Goal: Task Accomplishment & Management: Complete application form

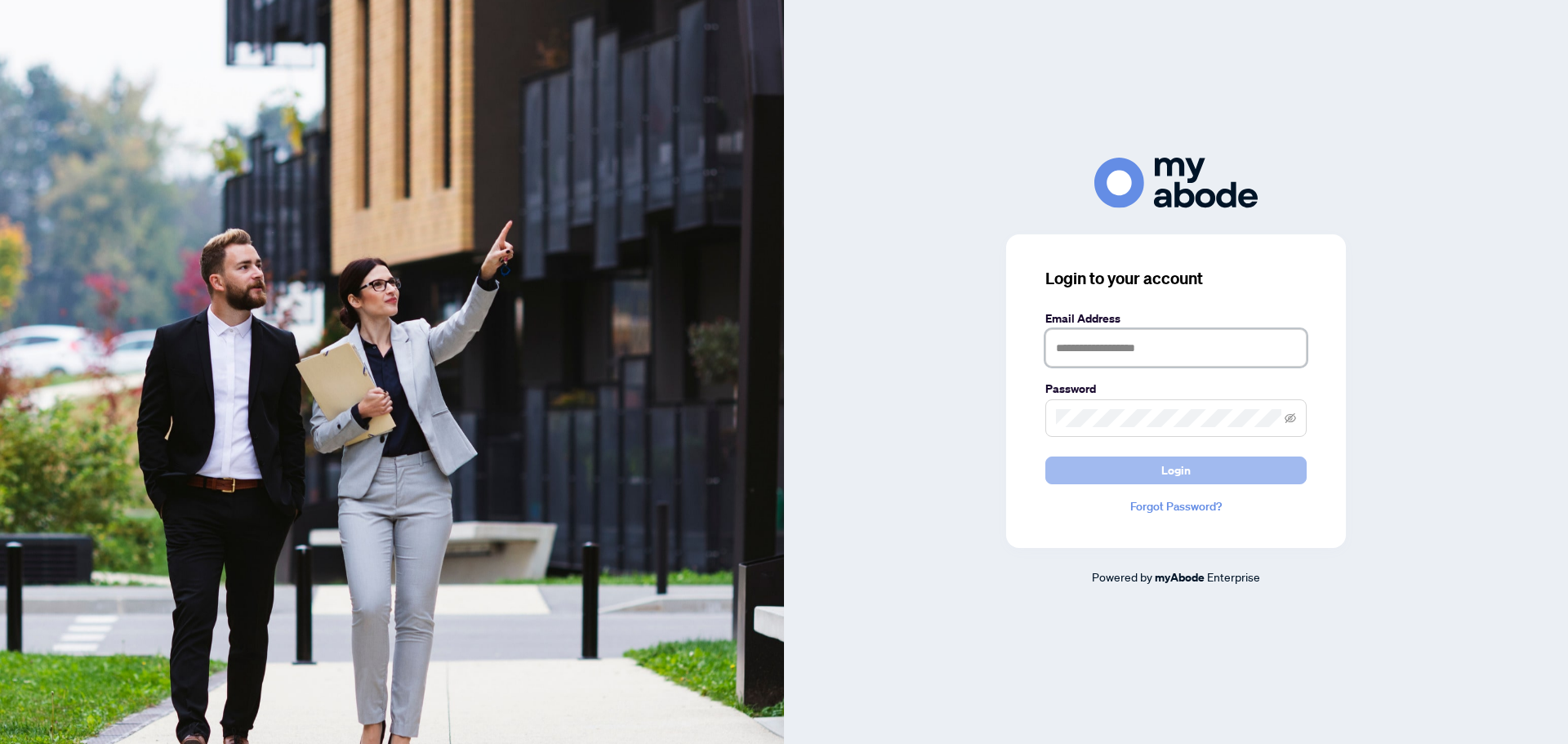
type input "**********"
click at [1223, 471] on button "Login" at bounding box center [1176, 469] width 261 height 27
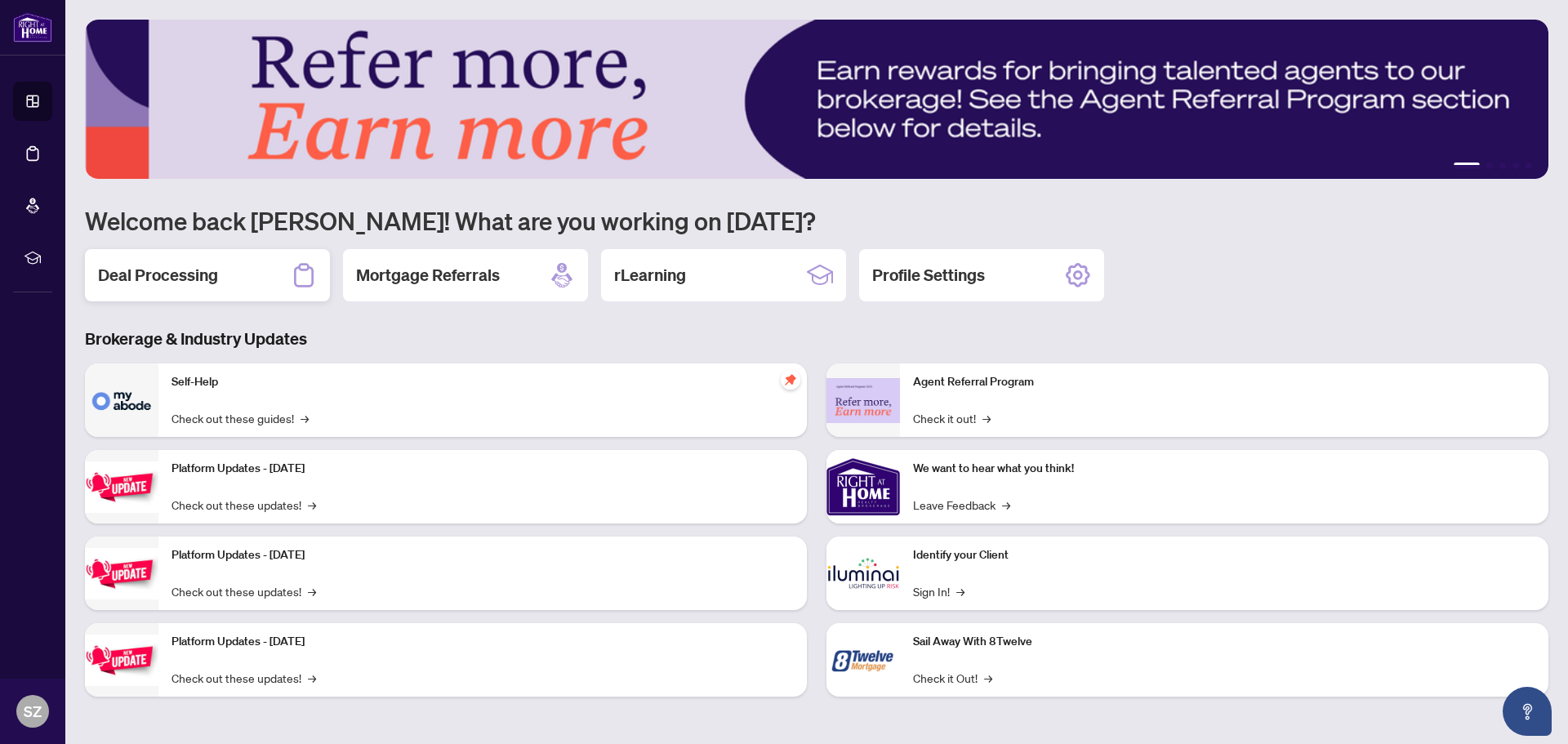
click at [237, 278] on div "Deal Processing" at bounding box center [207, 275] width 245 height 52
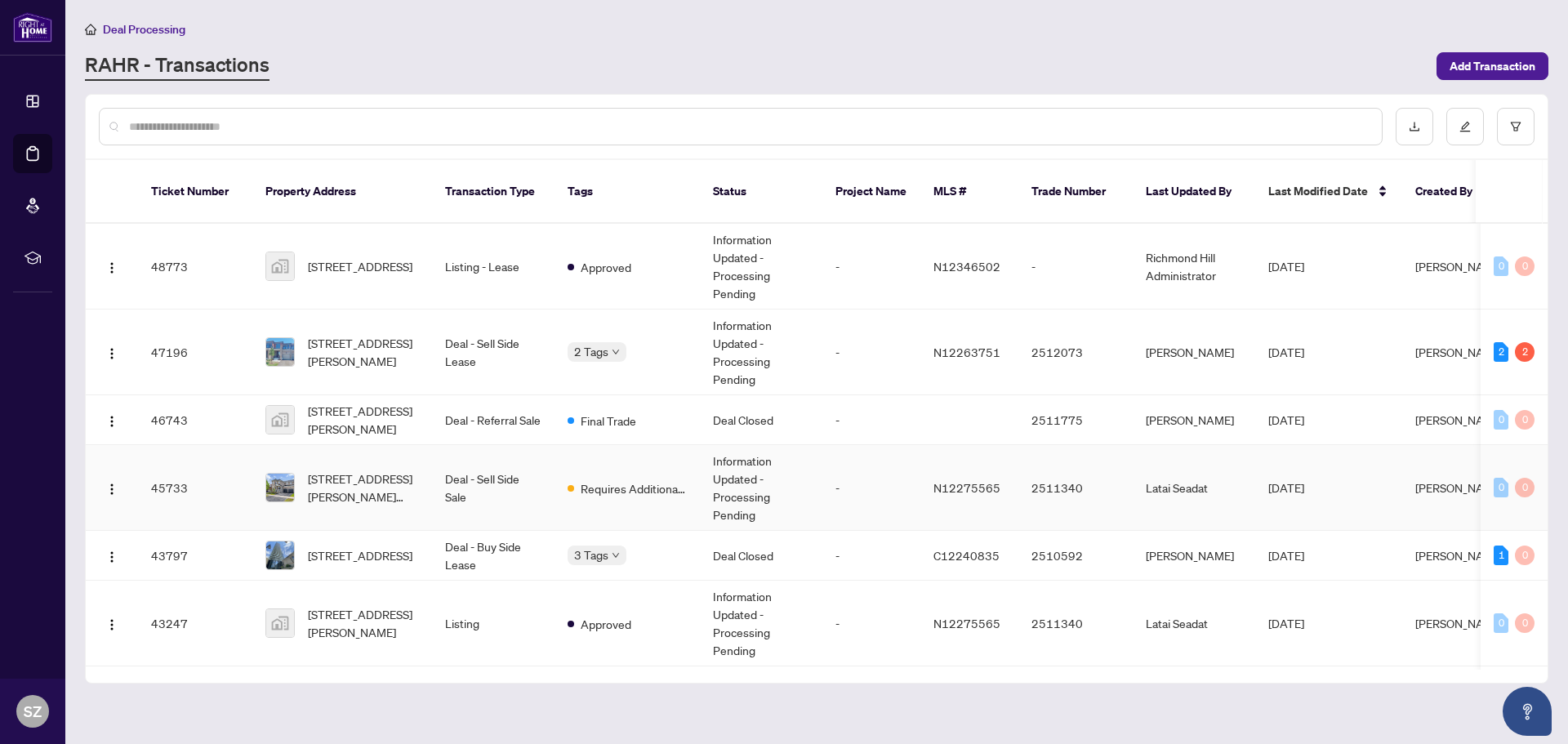
click at [330, 469] on span "[STREET_ADDRESS][PERSON_NAME][PERSON_NAME]" at bounding box center [363, 487] width 111 height 36
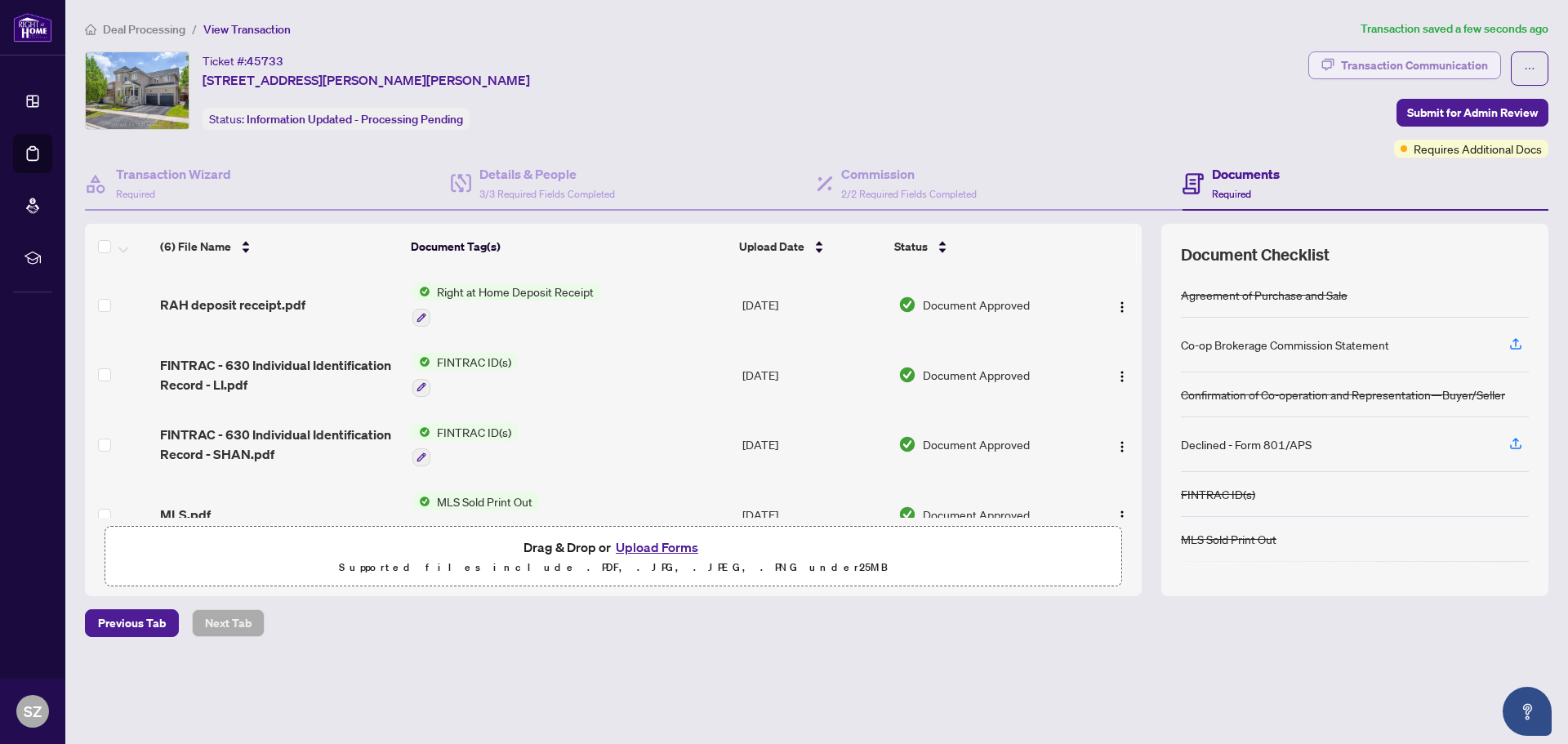
click at [1419, 69] on div "Transaction Communication" at bounding box center [1415, 66] width 147 height 27
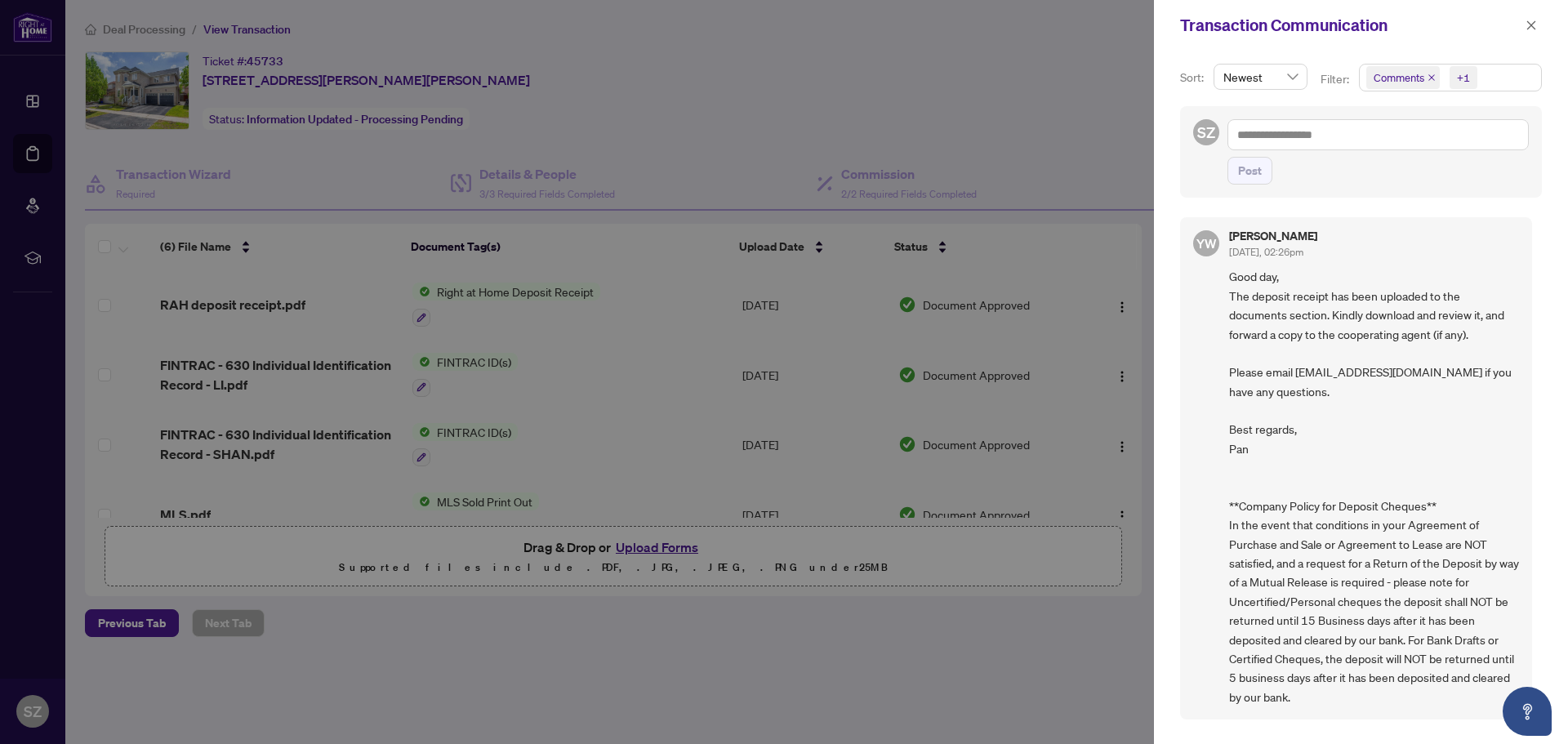
scroll to position [4, 0]
click at [1430, 73] on span "Comments" at bounding box center [1403, 78] width 74 height 23
click at [1381, 193] on div "Activity History" at bounding box center [1449, 191] width 161 height 19
click at [1375, 189] on span "Select Activity History" at bounding box center [1375, 190] width 13 height 13
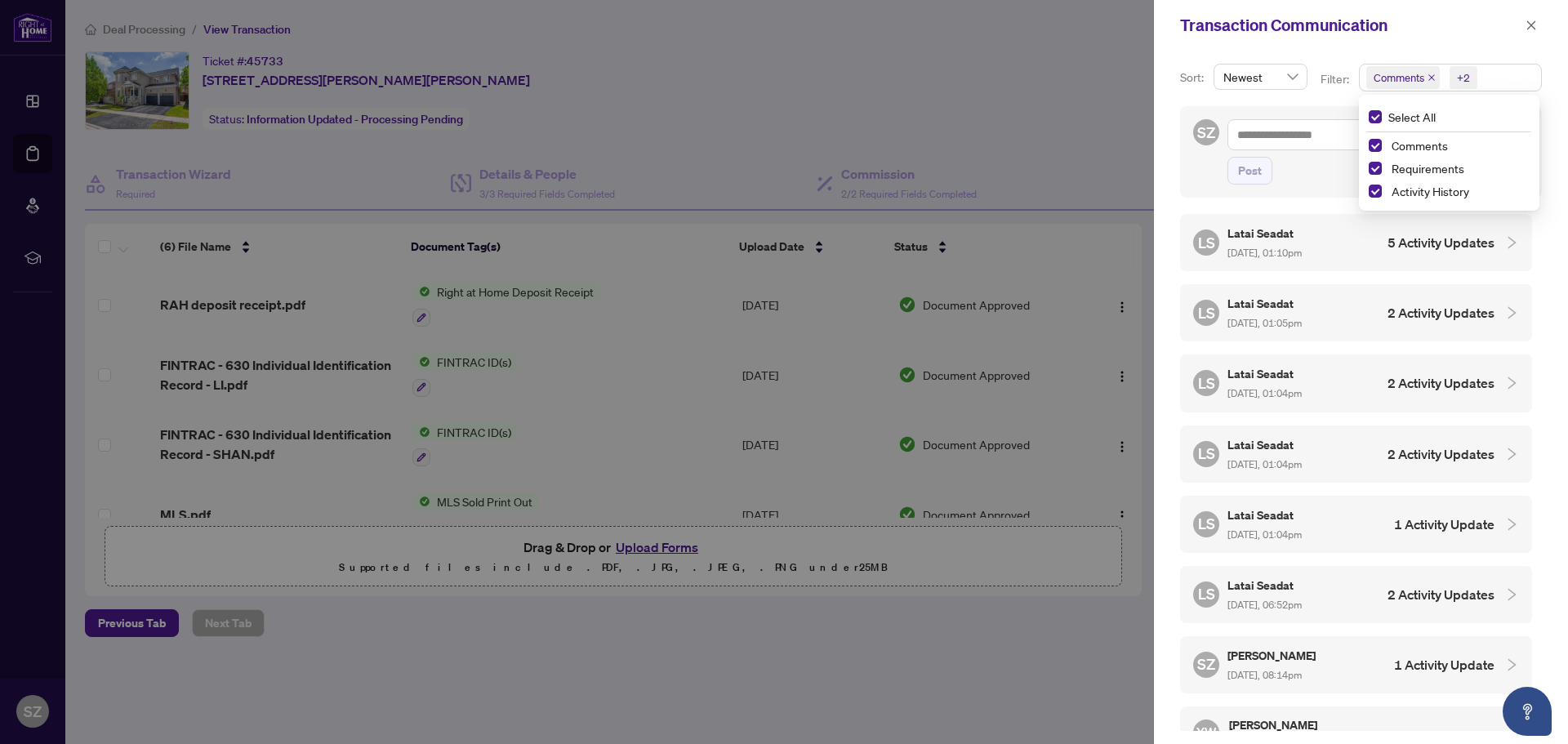
click at [1418, 242] on h4 "5 Activity Updates" at bounding box center [1441, 243] width 107 height 19
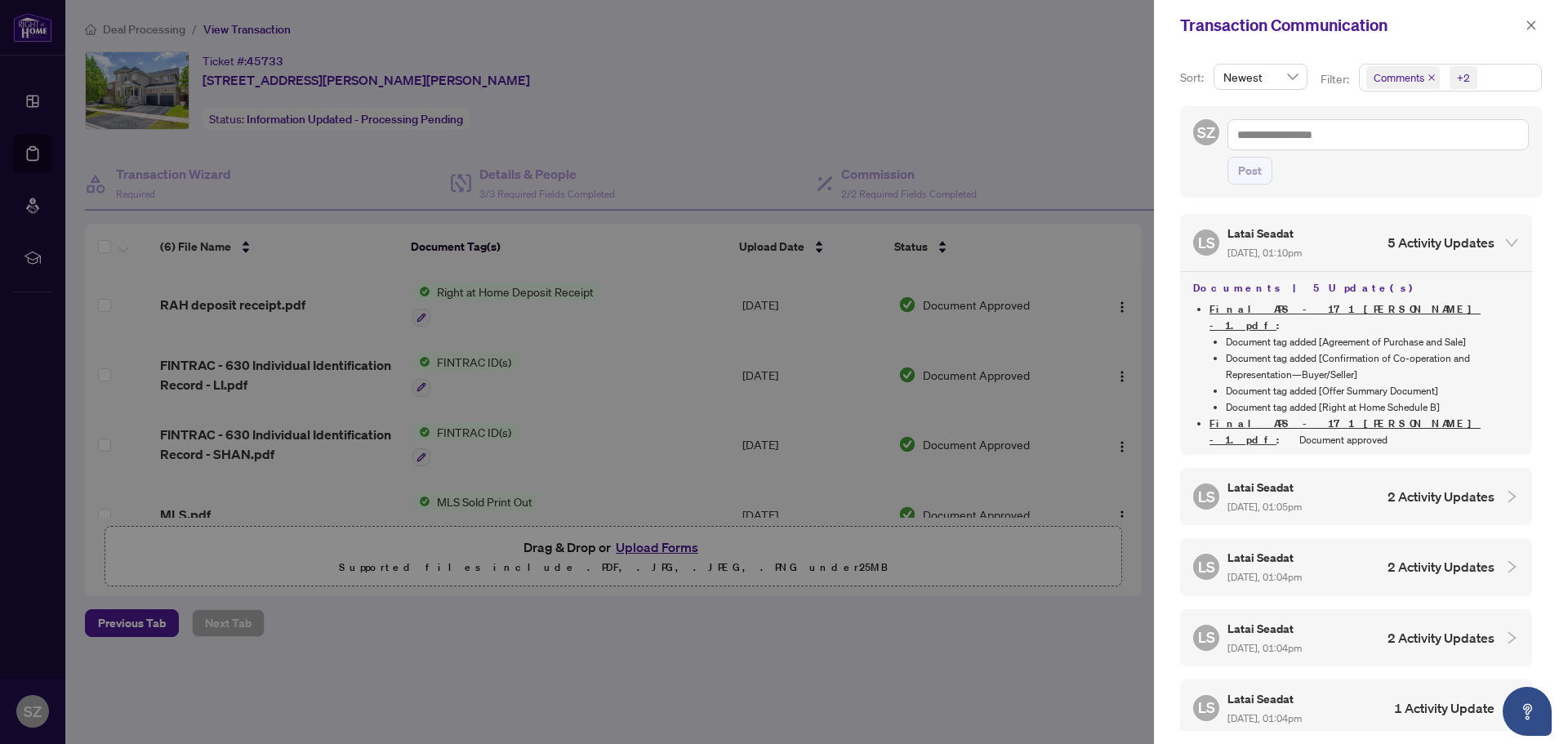
click at [1423, 477] on div "[PERSON_NAME] Seadat [DATE], 01:05pm 2 Activity Updates" at bounding box center [1344, 496] width 301 height 37
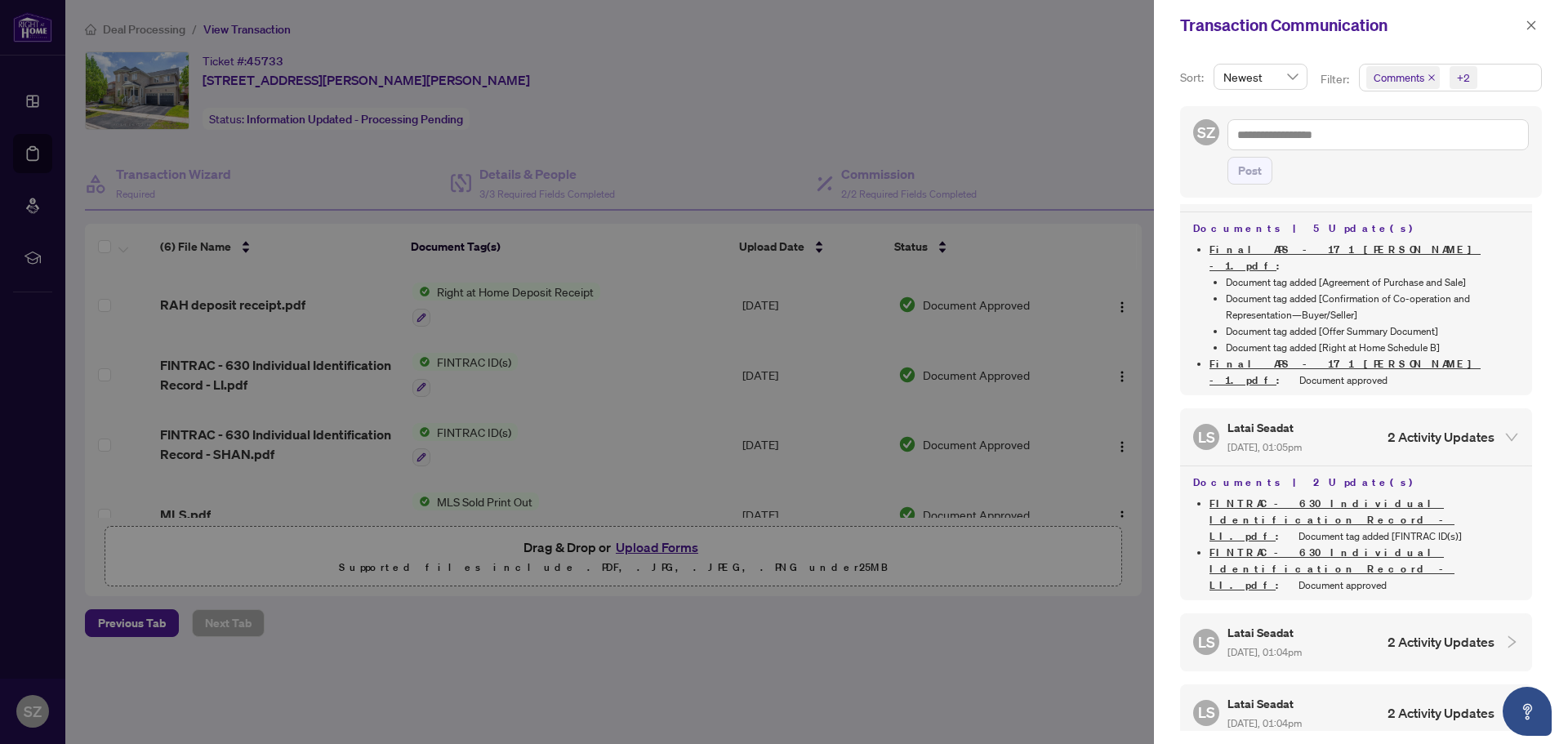
scroll to position [81, 0]
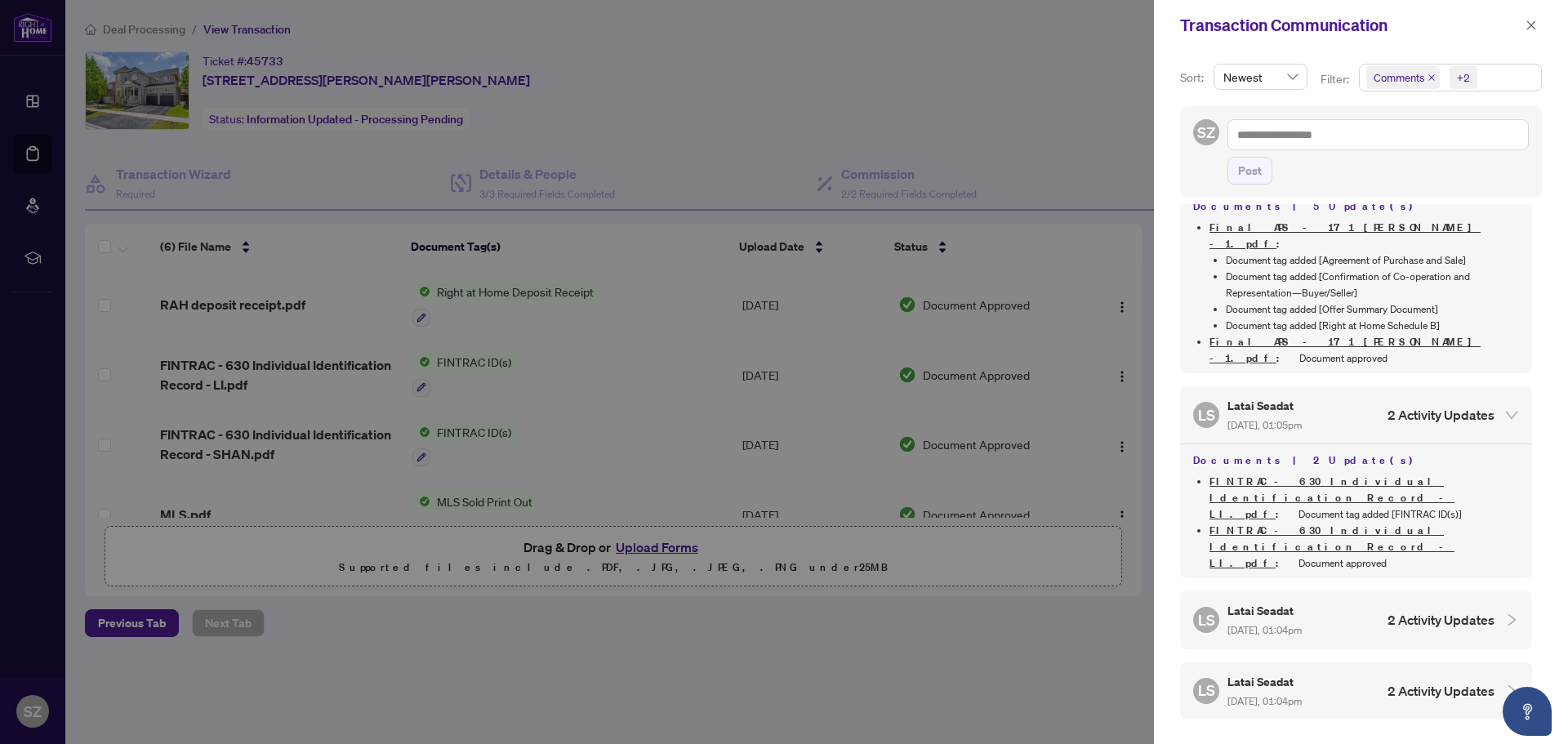
click at [1419, 610] on h4 "2 Activity Updates" at bounding box center [1441, 620] width 107 height 19
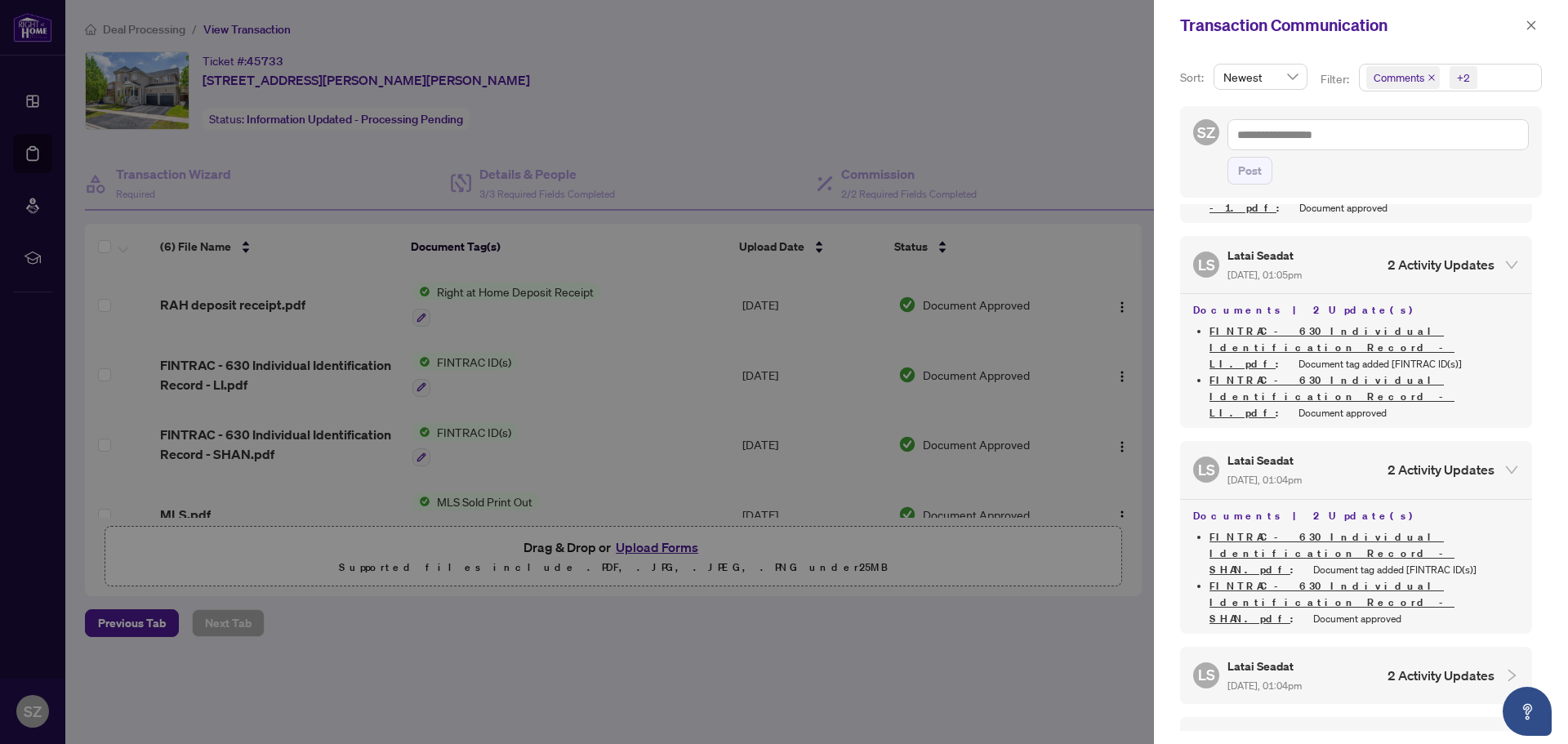
scroll to position [245, 0]
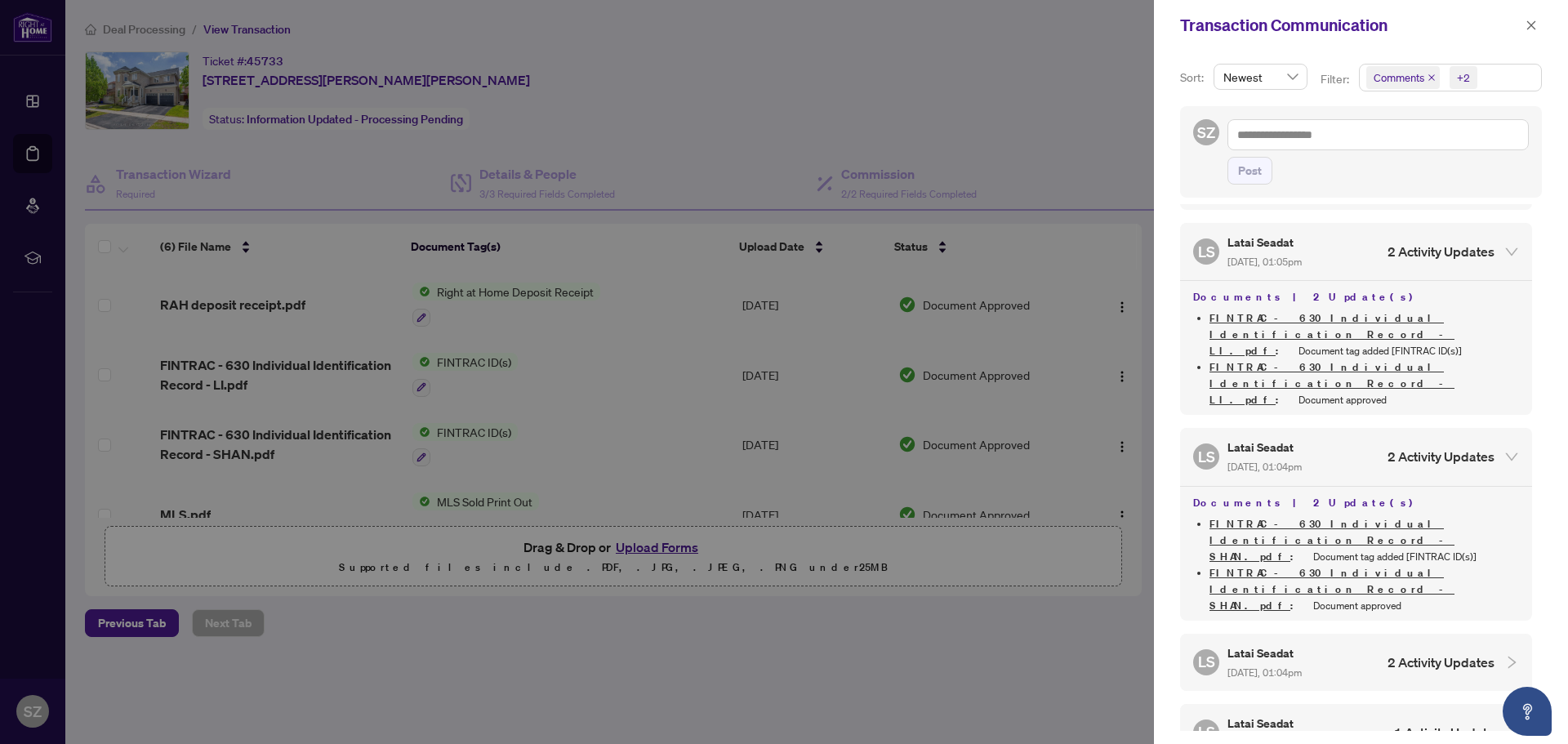
click at [1420, 653] on h4 "2 Activity Updates" at bounding box center [1441, 663] width 107 height 19
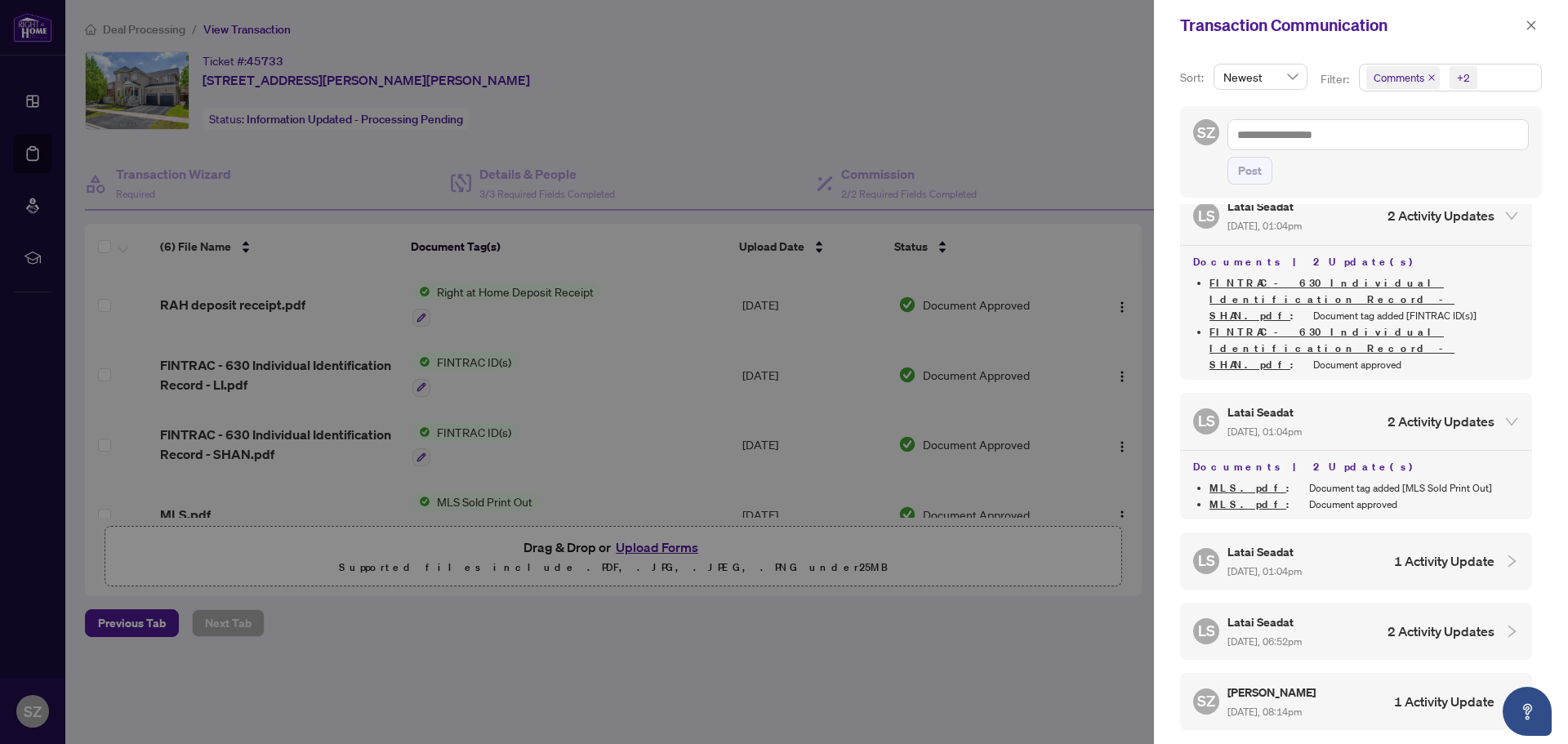
scroll to position [490, 0]
click at [1467, 529] on div "[PERSON_NAME] Seadat [DATE], 01:04pm 1 Activity Update" at bounding box center [1355, 557] width 352 height 58
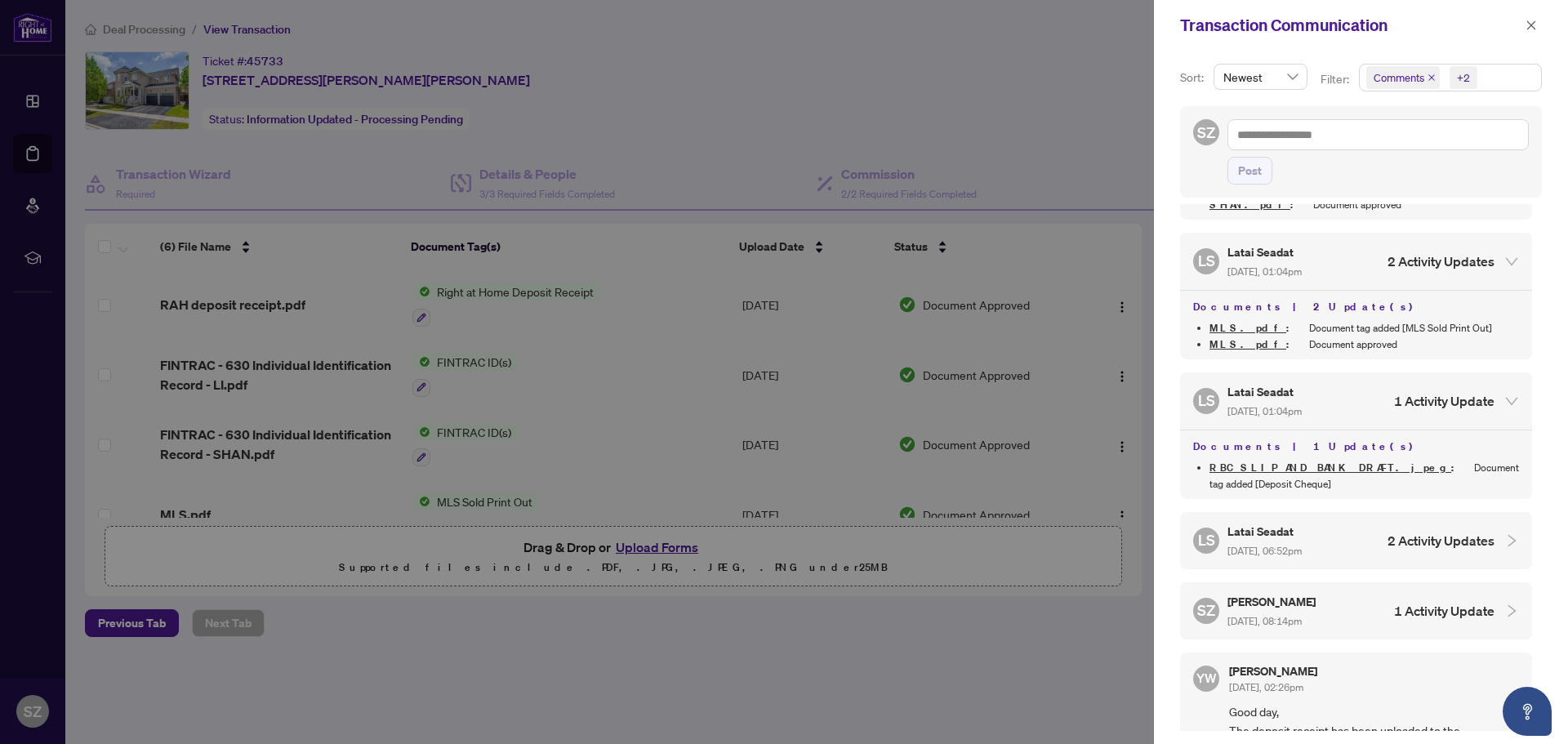
scroll to position [654, 0]
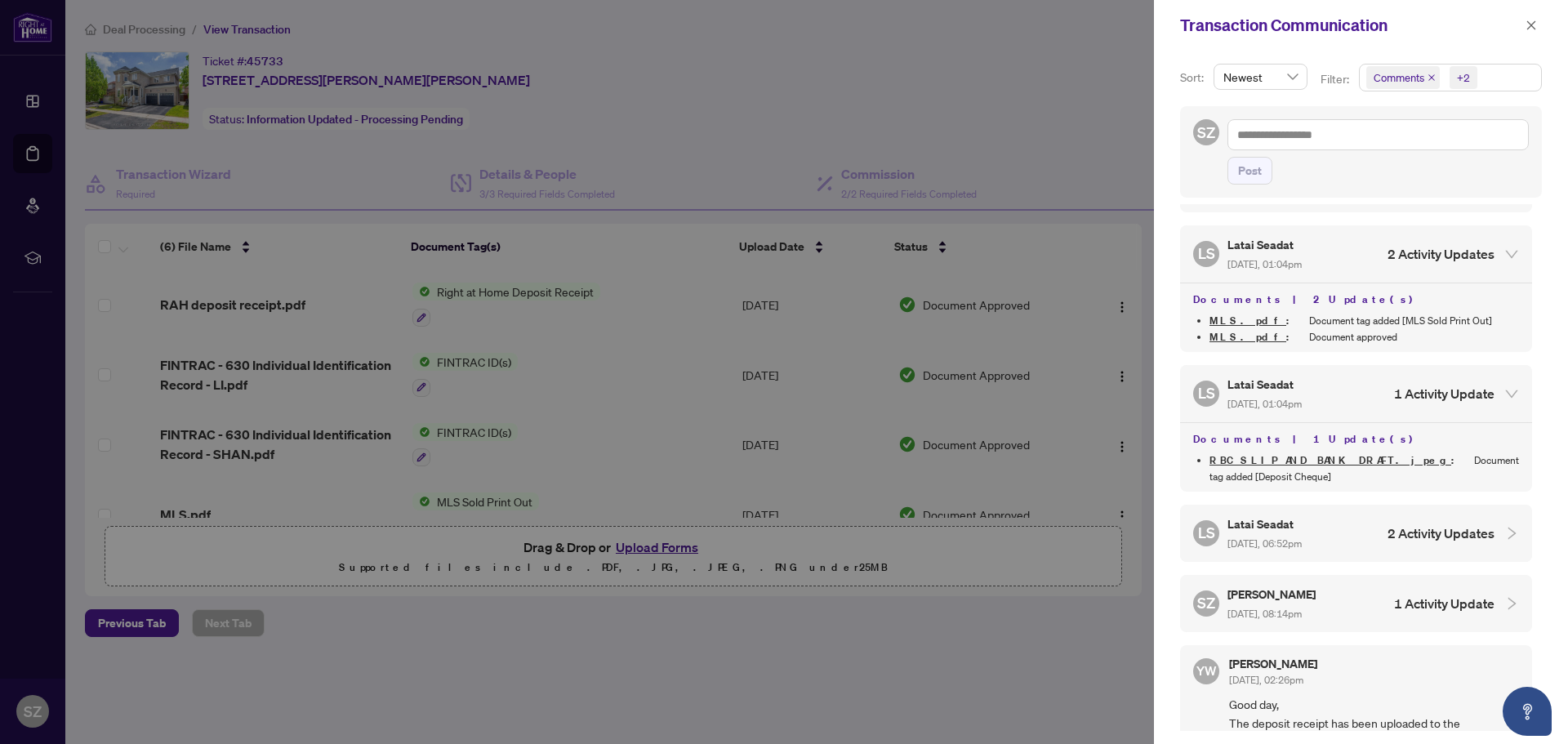
click at [1462, 523] on h4 "2 Activity Updates" at bounding box center [1441, 533] width 107 height 19
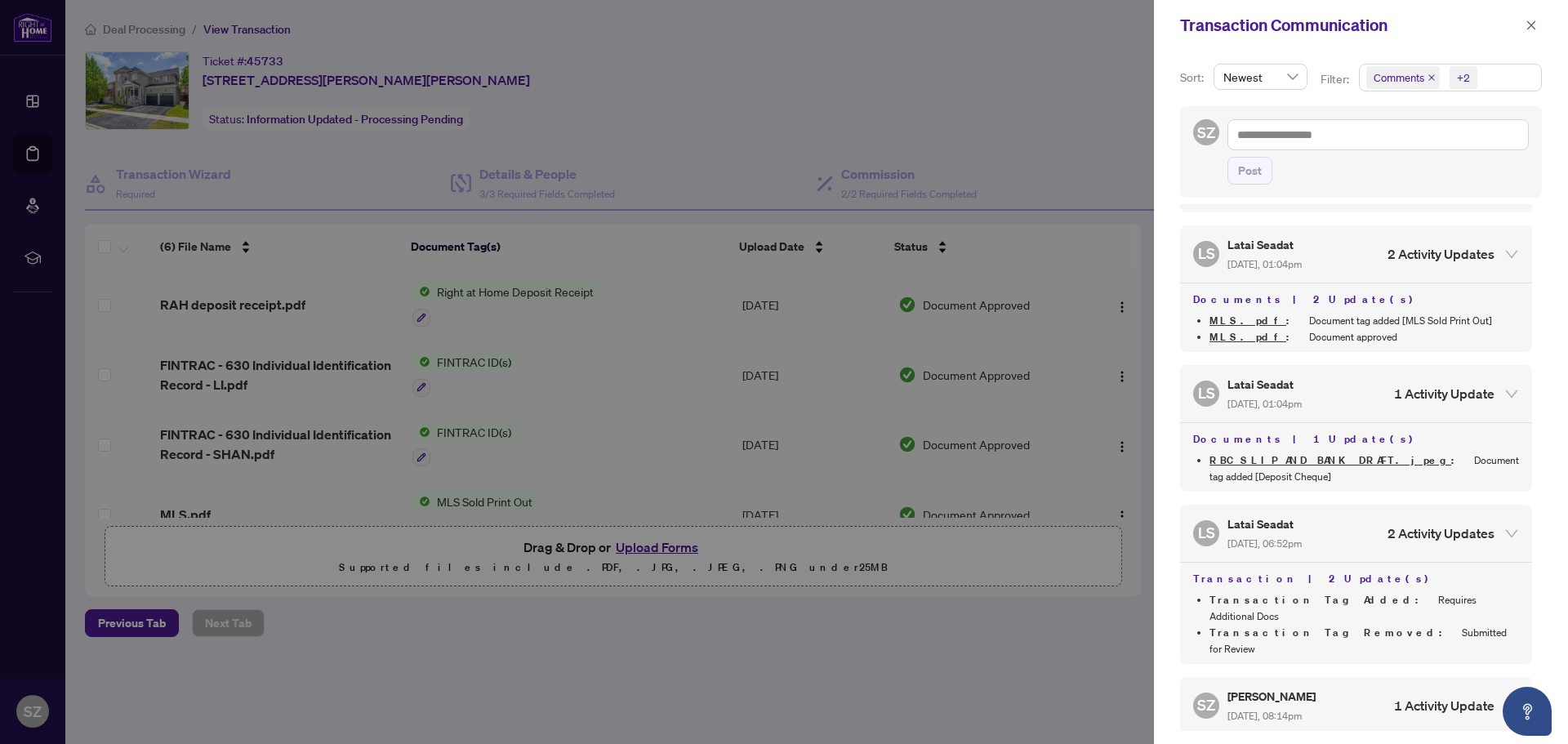
click at [1444, 677] on div "SZ [PERSON_NAME] [DATE], 08:14pm 1 Activity Update" at bounding box center [1355, 705] width 352 height 58
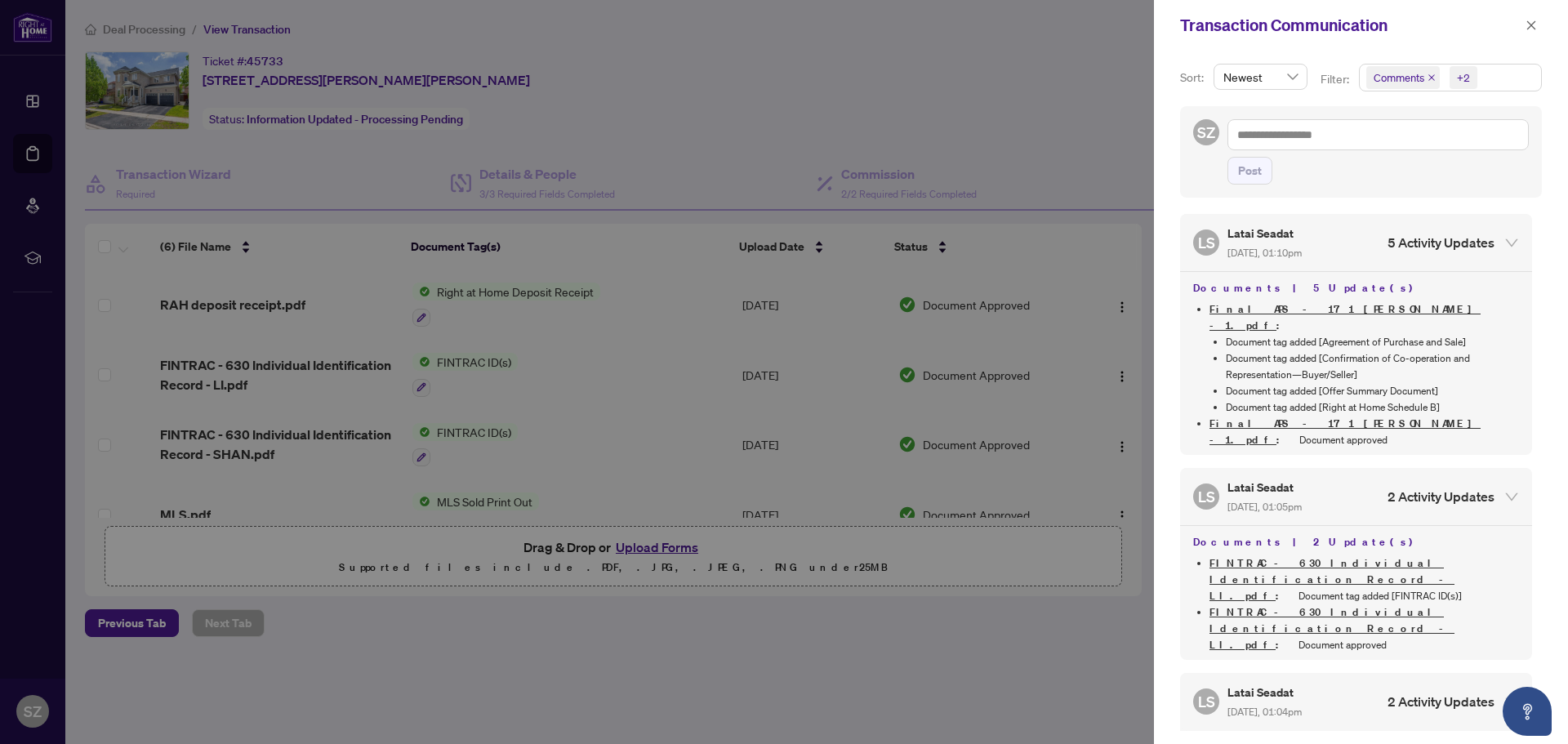
scroll to position [0, 0]
click at [1533, 25] on icon "close" at bounding box center [1531, 25] width 12 height 12
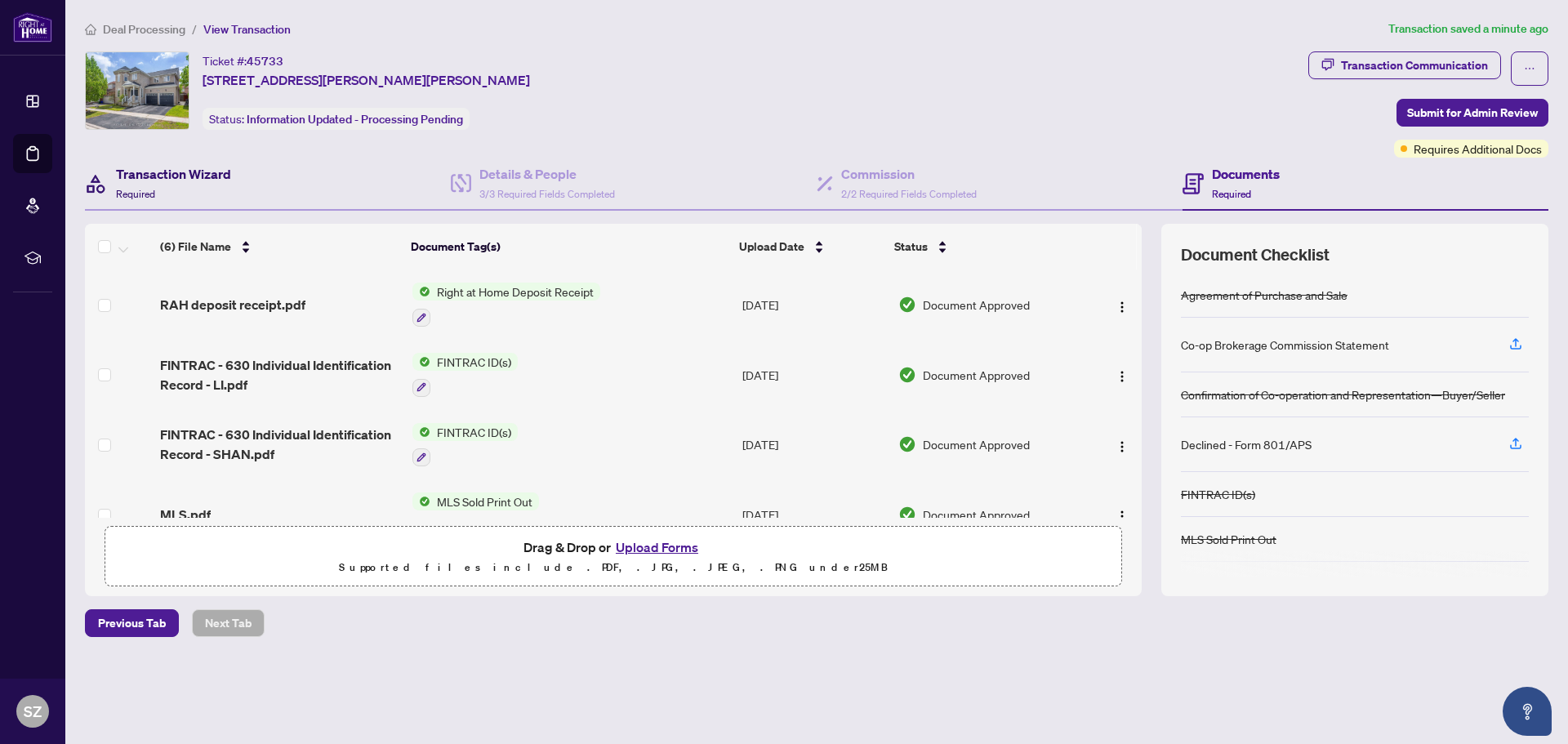
click at [145, 184] on div "Transaction Wizard Required" at bounding box center [174, 182] width 115 height 38
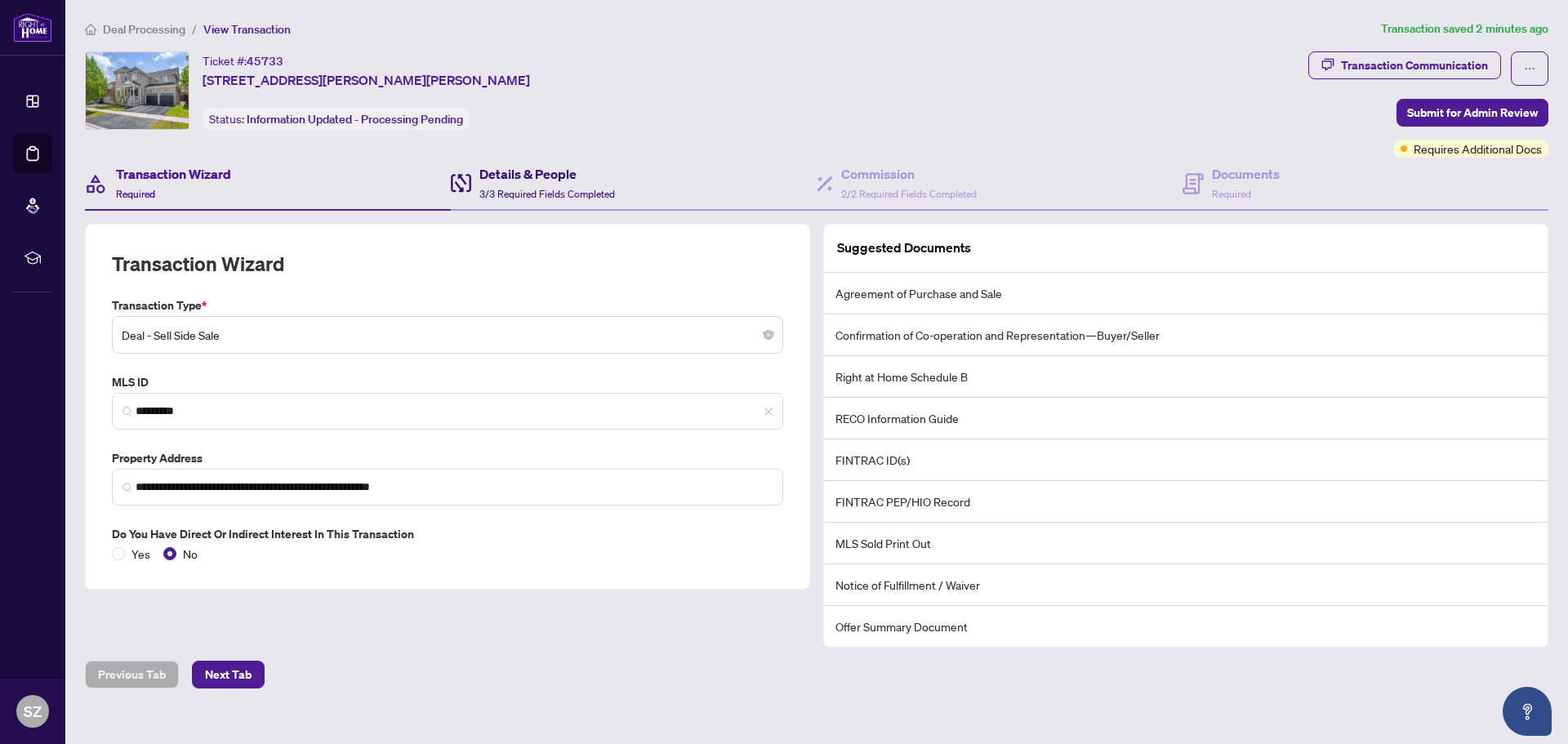
click at [485, 189] on span "3/3 Required Fields Completed" at bounding box center [547, 194] width 136 height 12
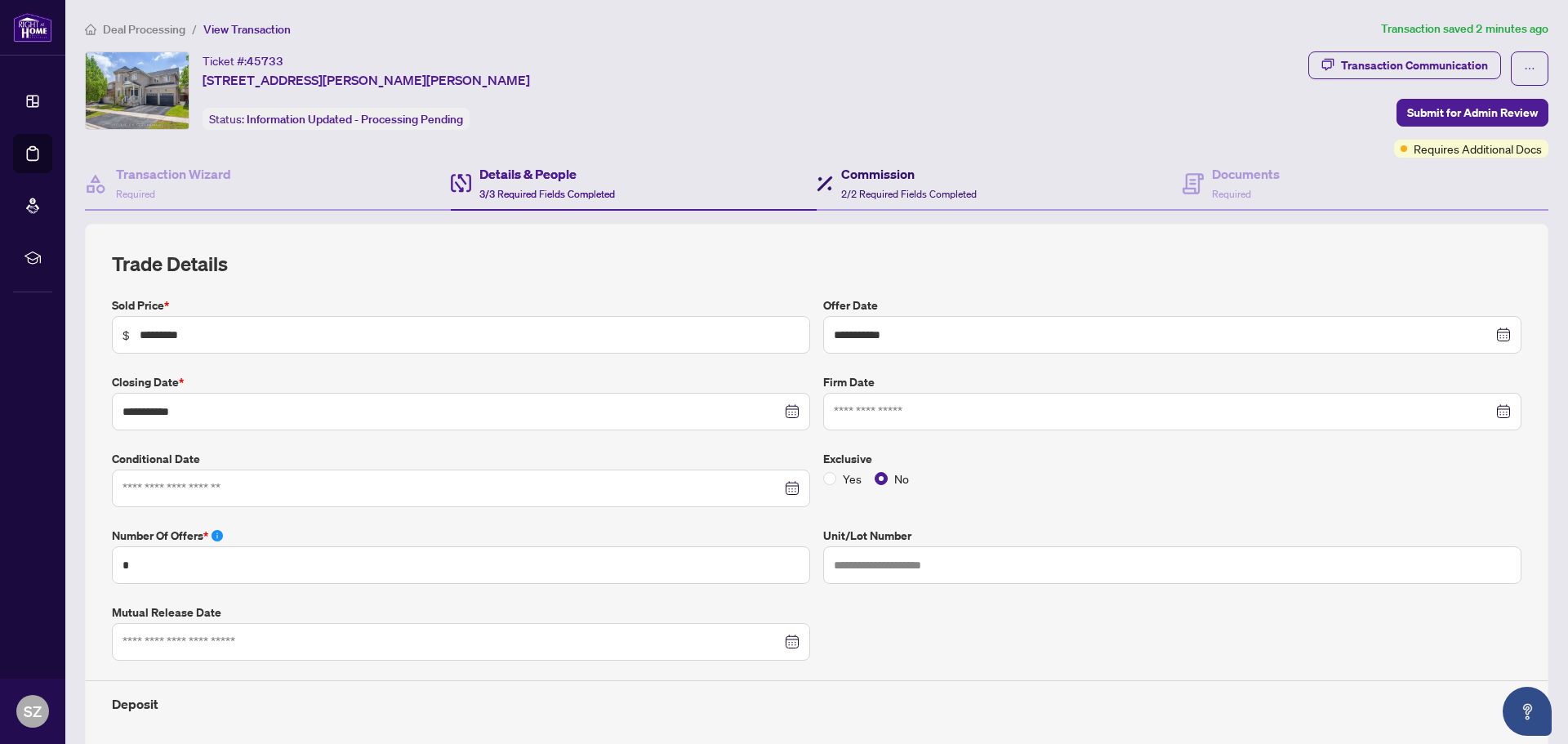
click at [867, 167] on h4 "Commission" at bounding box center [909, 174] width 136 height 19
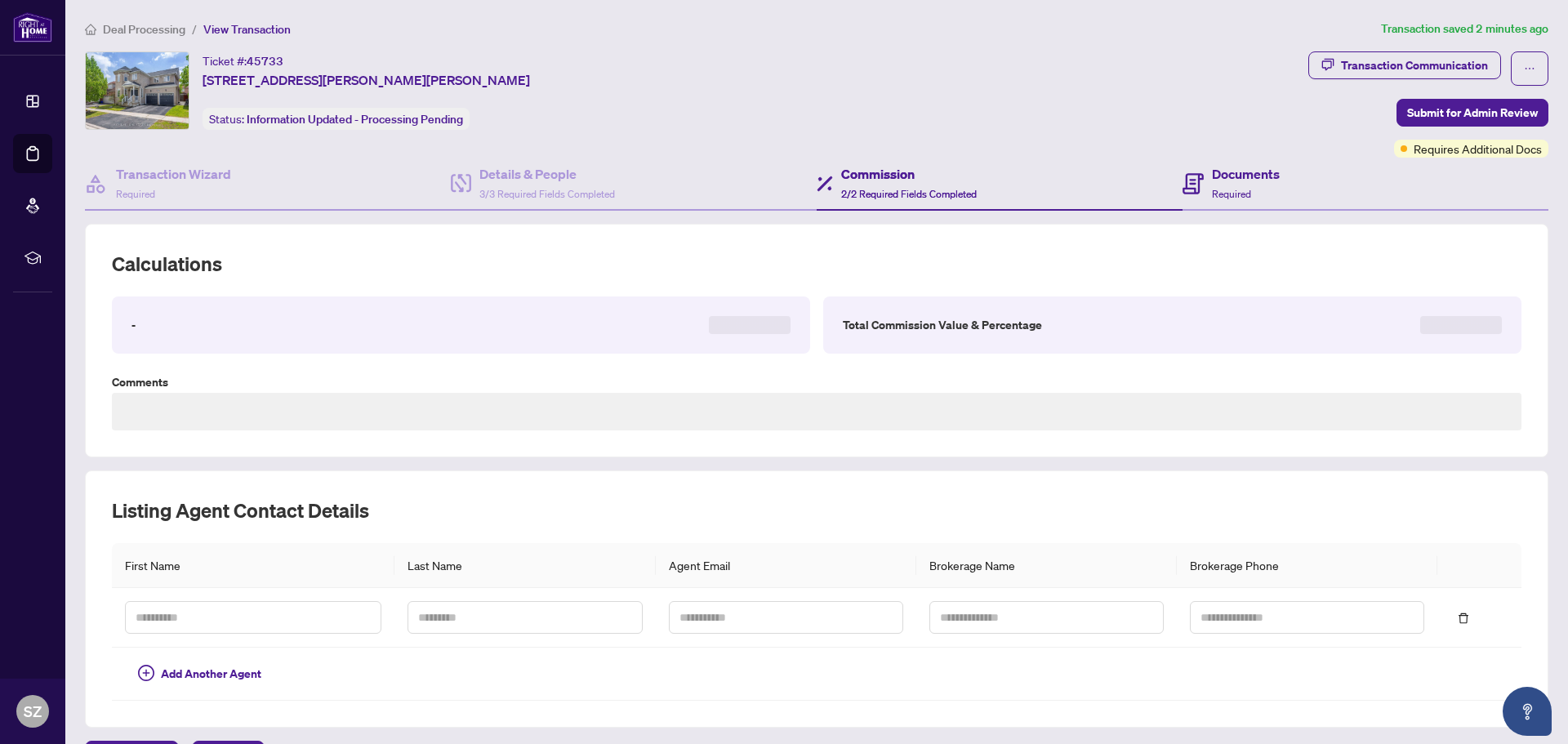
type textarea "**********"
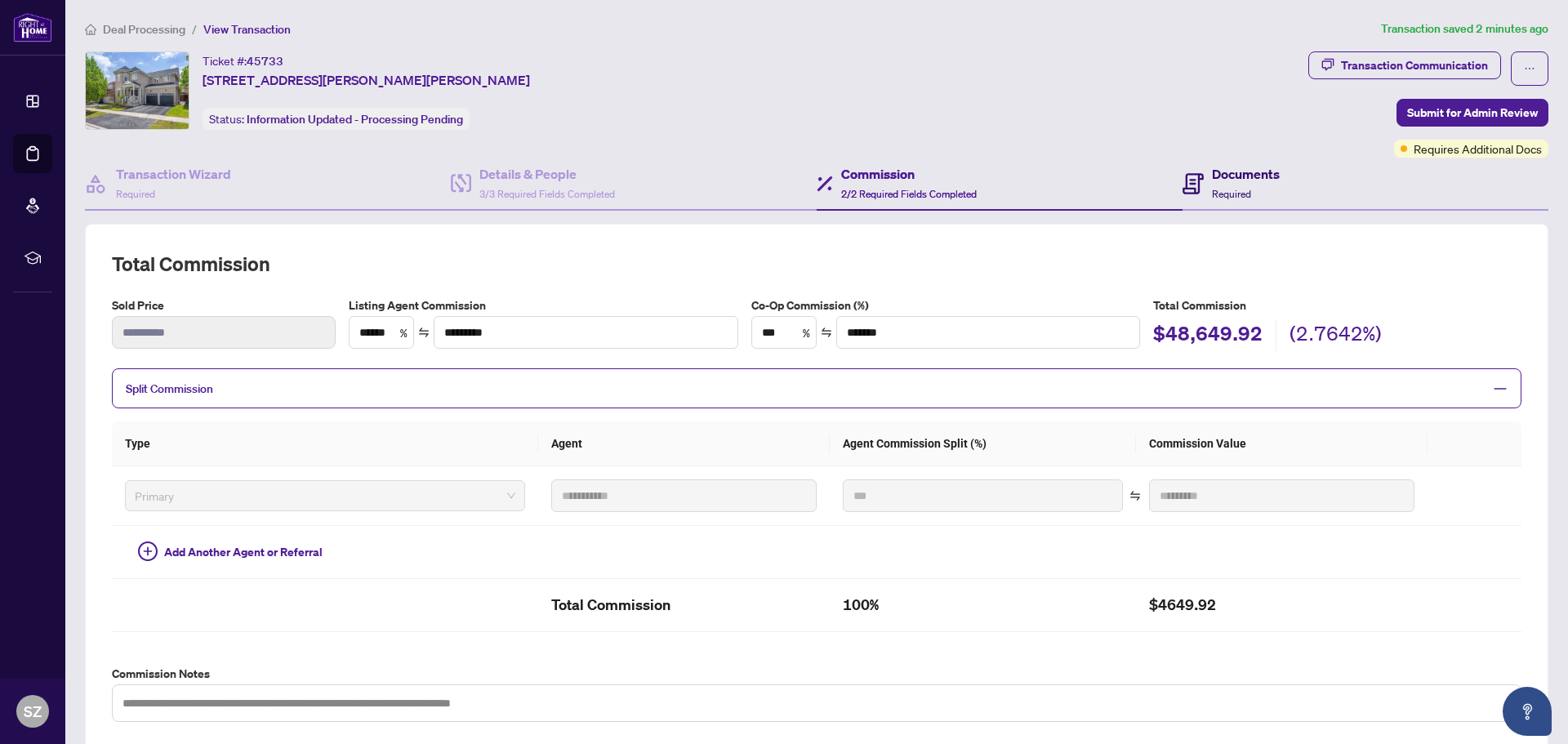
click at [1212, 171] on h4 "Documents" at bounding box center [1246, 174] width 68 height 19
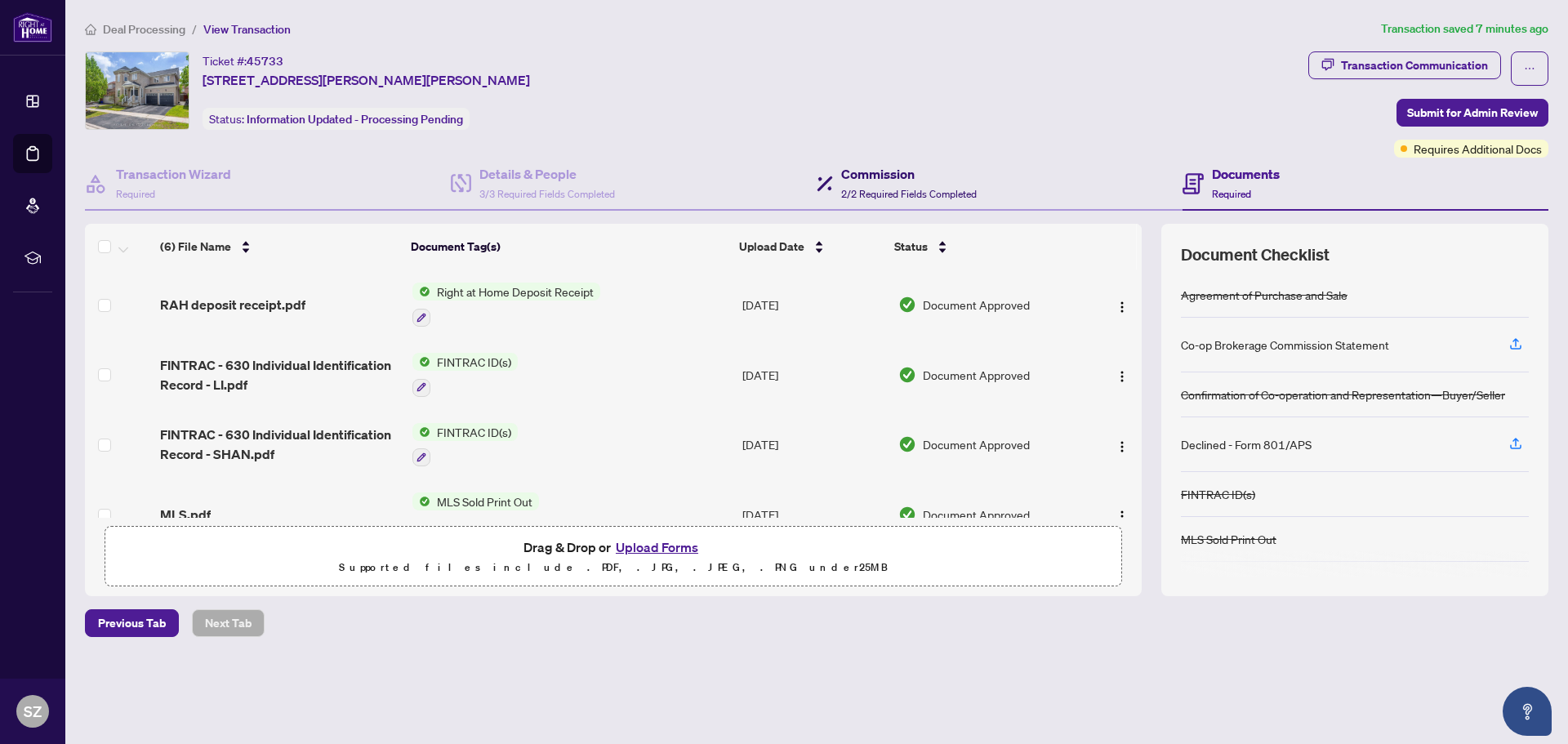
click at [891, 182] on h4 "Commission" at bounding box center [909, 174] width 136 height 19
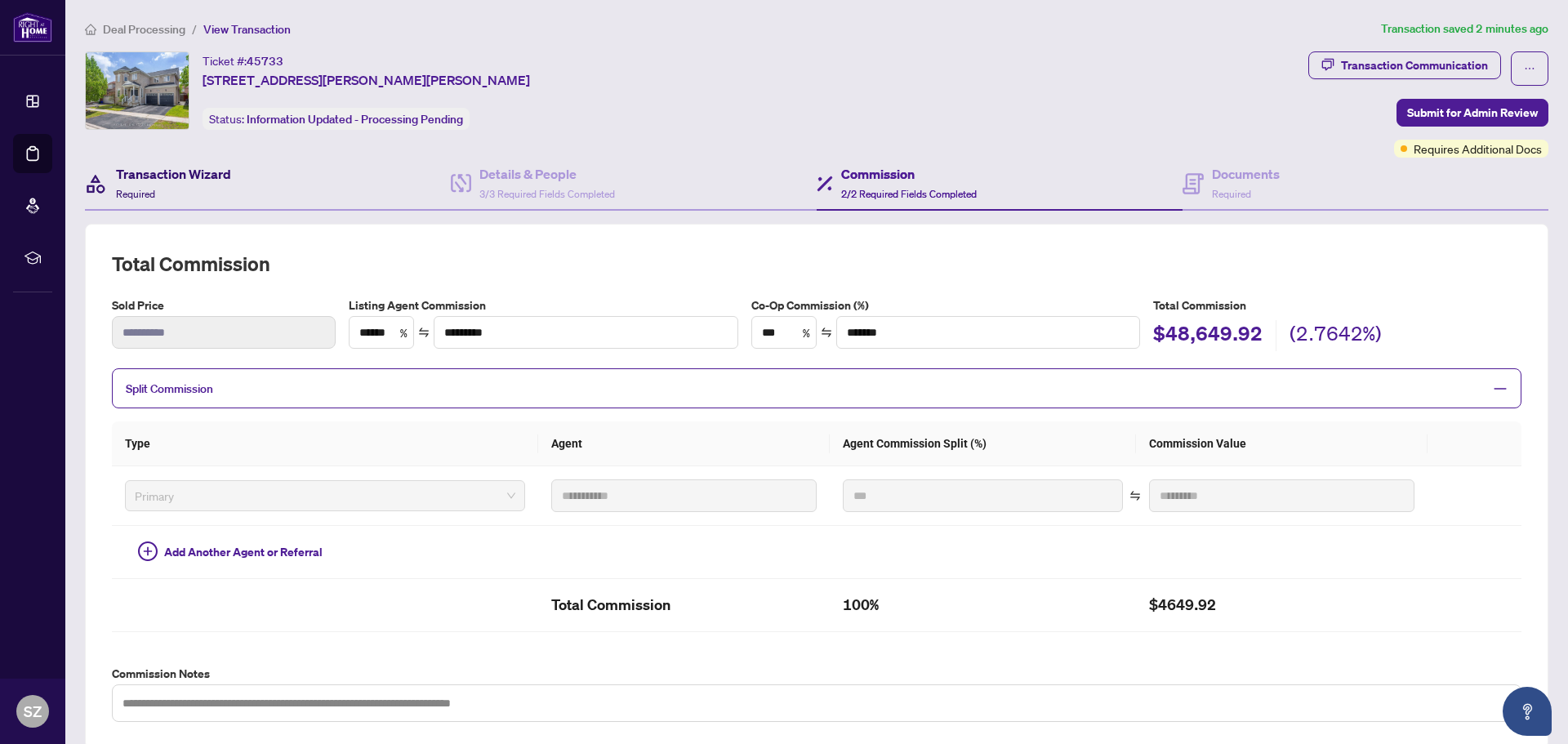
click at [188, 182] on h4 "Transaction Wizard" at bounding box center [174, 174] width 115 height 19
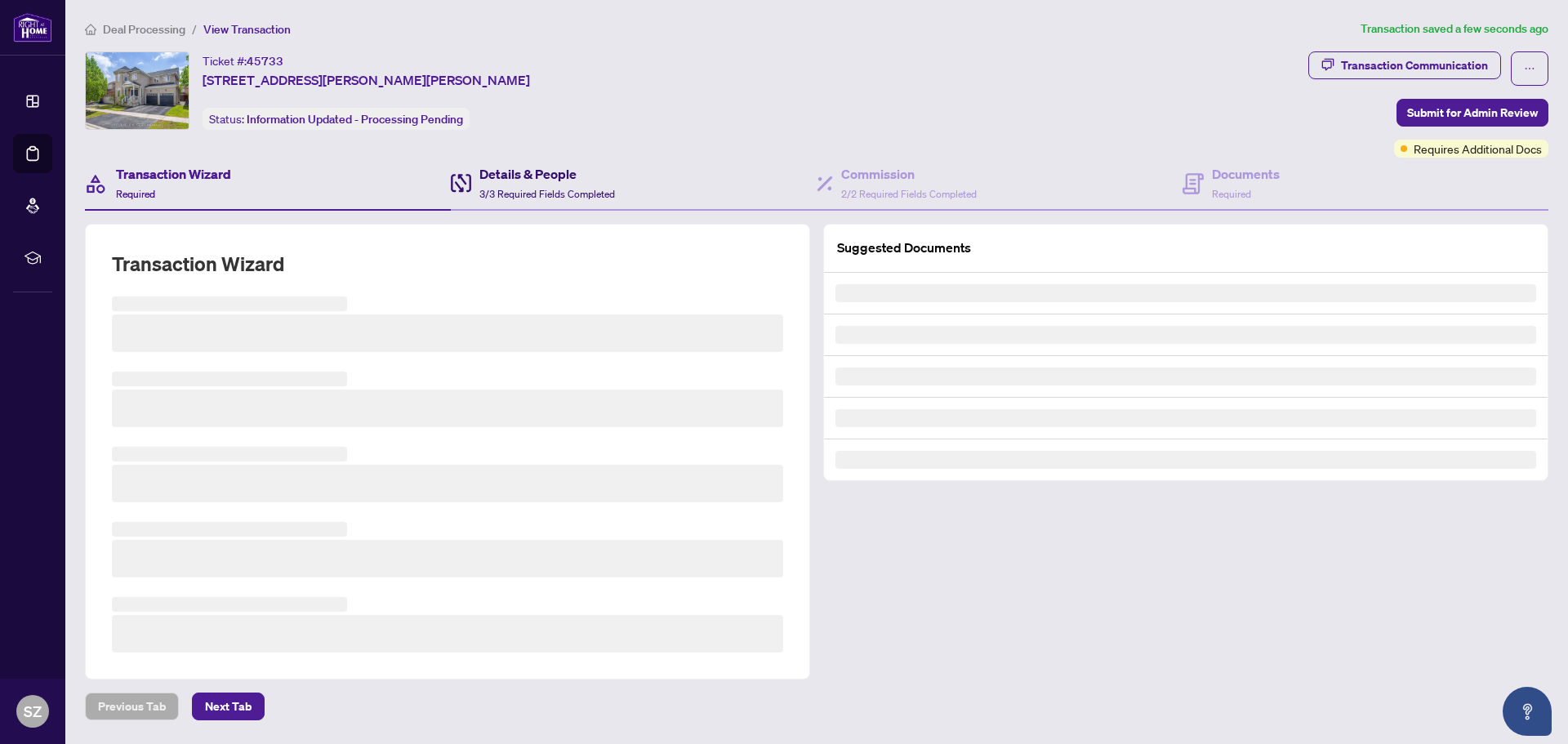
click at [602, 188] on span "3/3 Required Fields Completed" at bounding box center [547, 194] width 136 height 12
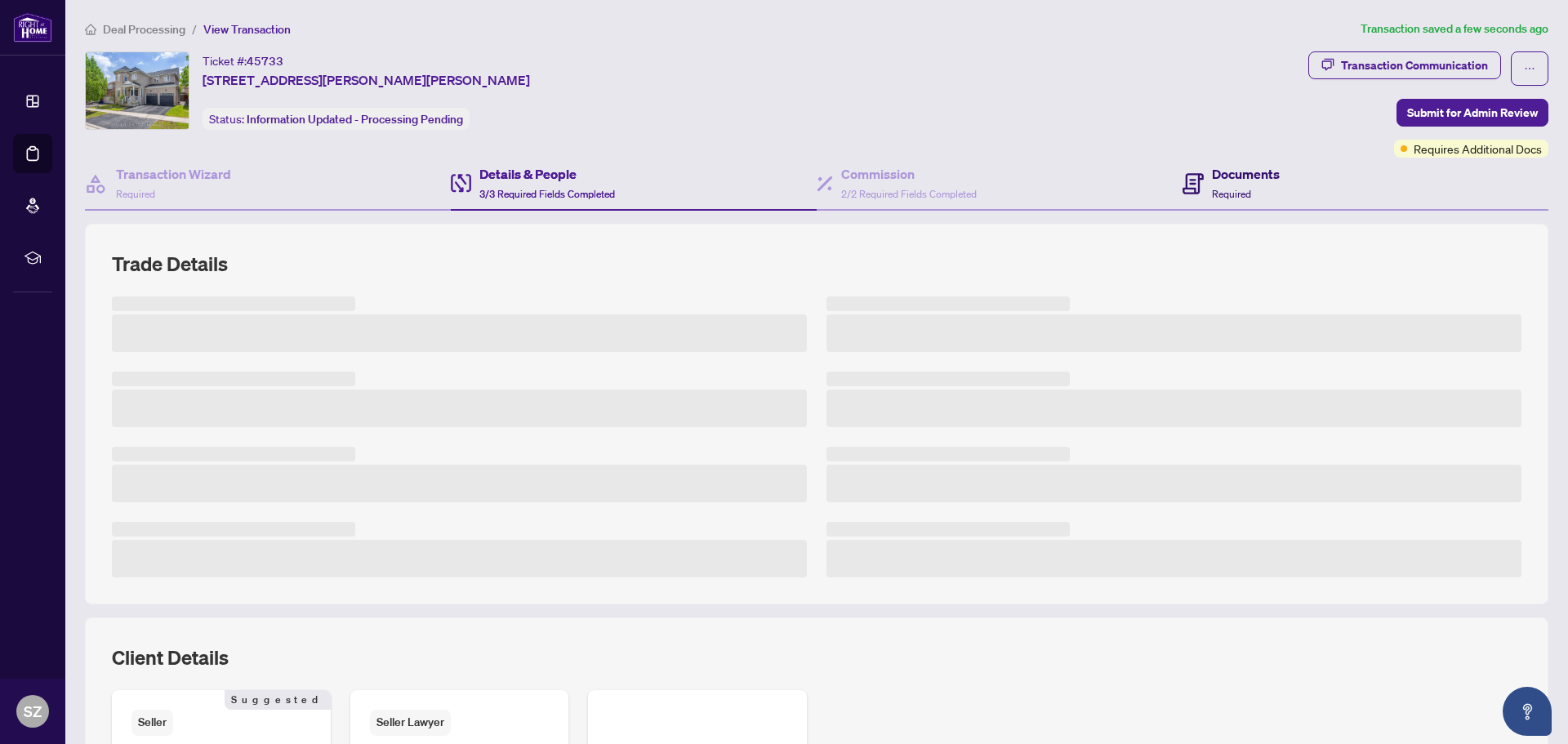
click at [1218, 173] on h4 "Documents" at bounding box center [1246, 174] width 68 height 19
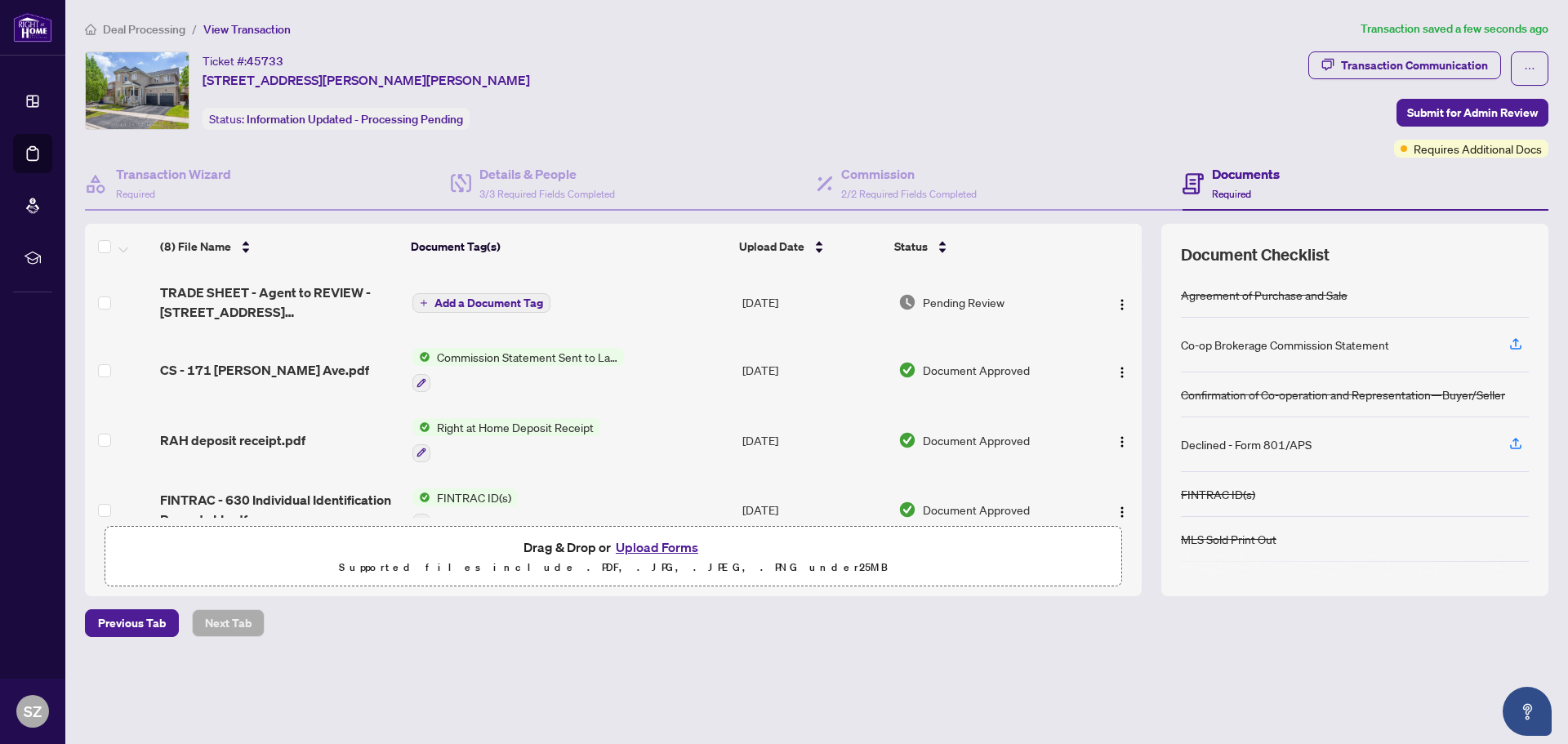
click at [157, 293] on td "TRADE SHEET - Agent to REVIEW - [STREET_ADDRESS][PERSON_NAME]pdf" at bounding box center [279, 302] width 252 height 66
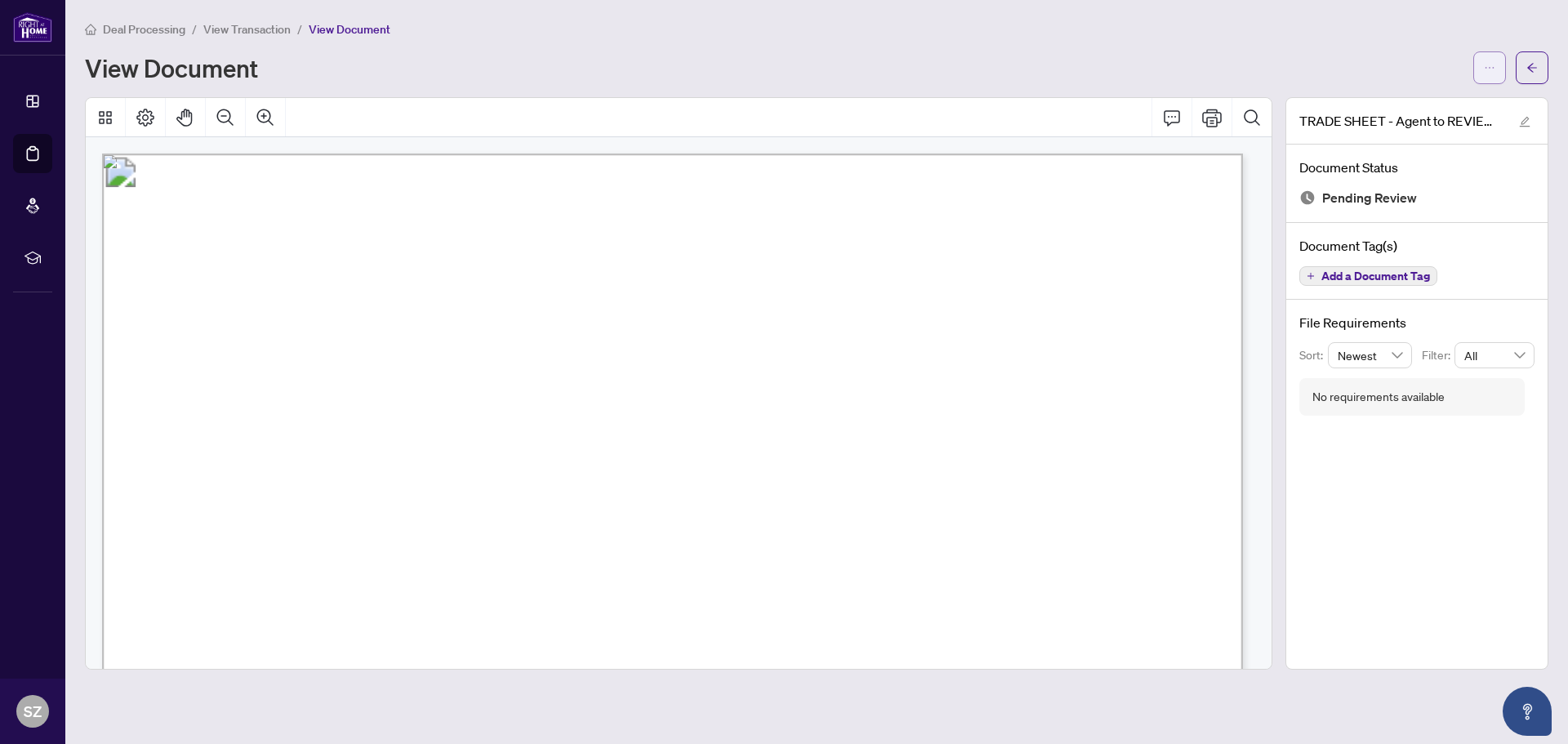
click at [1486, 69] on icon "ellipsis" at bounding box center [1489, 67] width 12 height 12
click at [1422, 101] on span "Download" at bounding box center [1431, 103] width 124 height 18
click at [798, 485] on span "(905)564-5836 [STREET_ADDRESS][PERSON_NAME]," at bounding box center [716, 492] width 329 height 12
click at [231, 31] on span "View Transaction" at bounding box center [247, 29] width 88 height 15
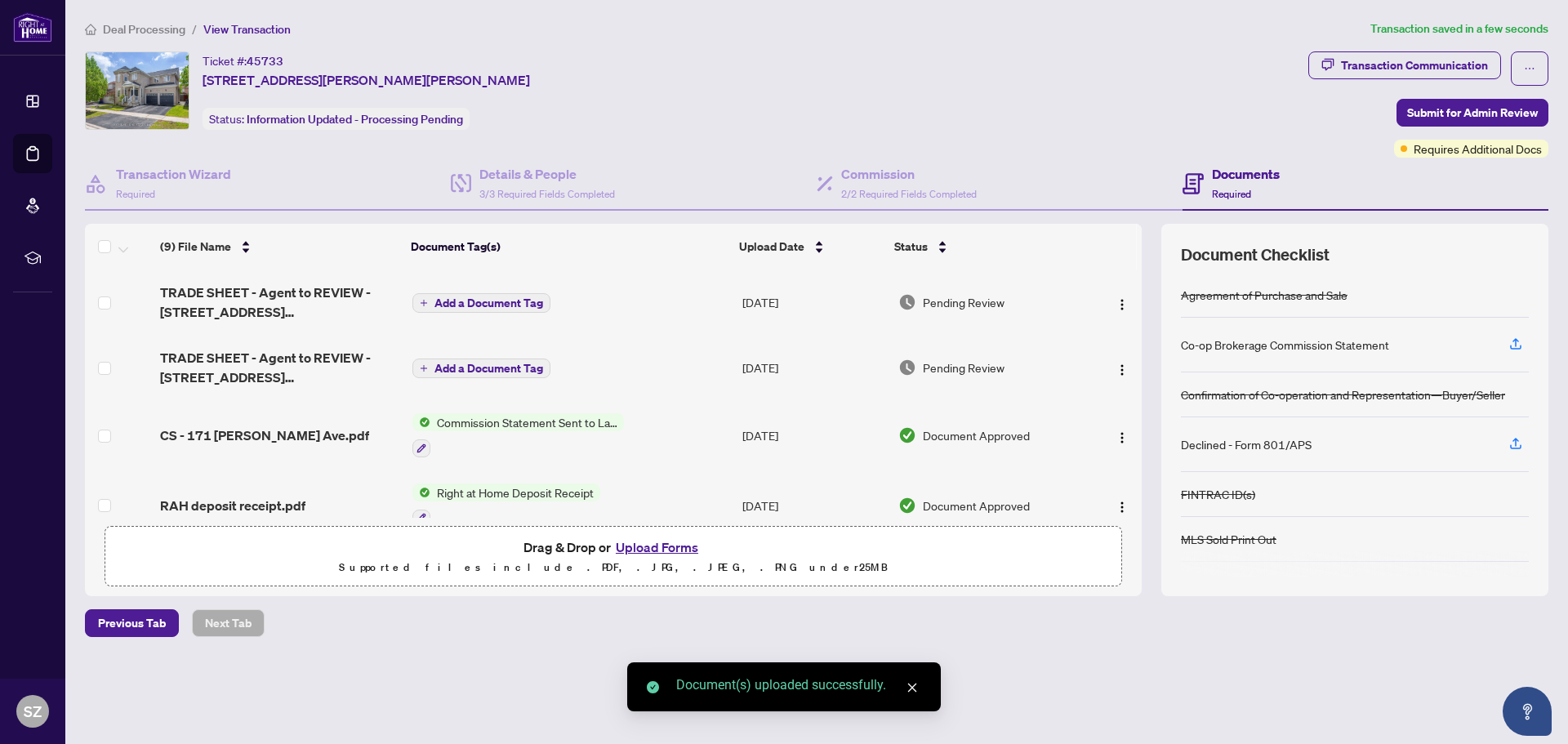
click at [329, 353] on span "TRADE SHEET - Agent to REVIEW - [STREET_ADDRESS][PERSON_NAME]pdf" at bounding box center [280, 368] width 239 height 39
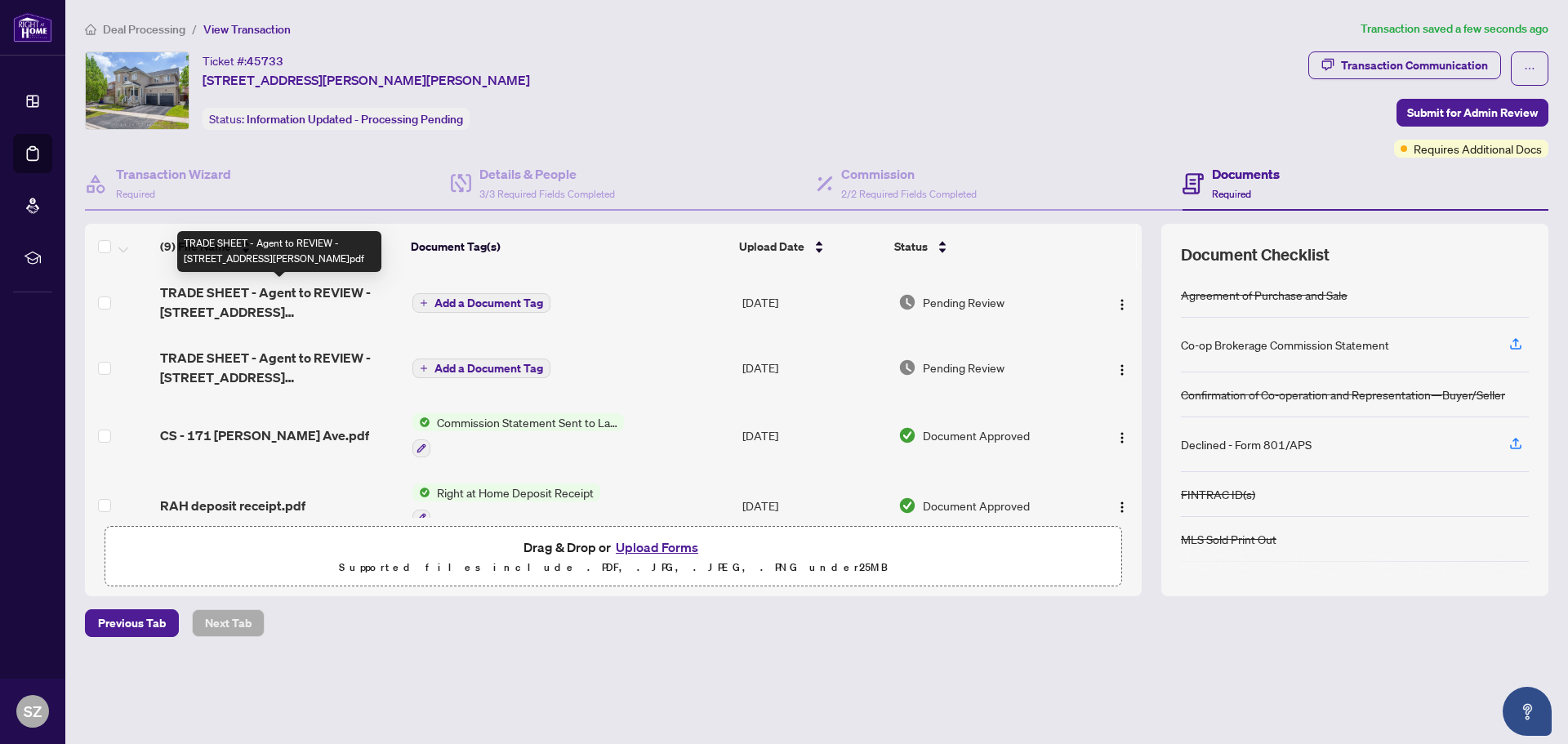
click at [358, 305] on span "TRADE SHEET - Agent to REVIEW - [STREET_ADDRESS][PERSON_NAME]pdf" at bounding box center [280, 302] width 239 height 39
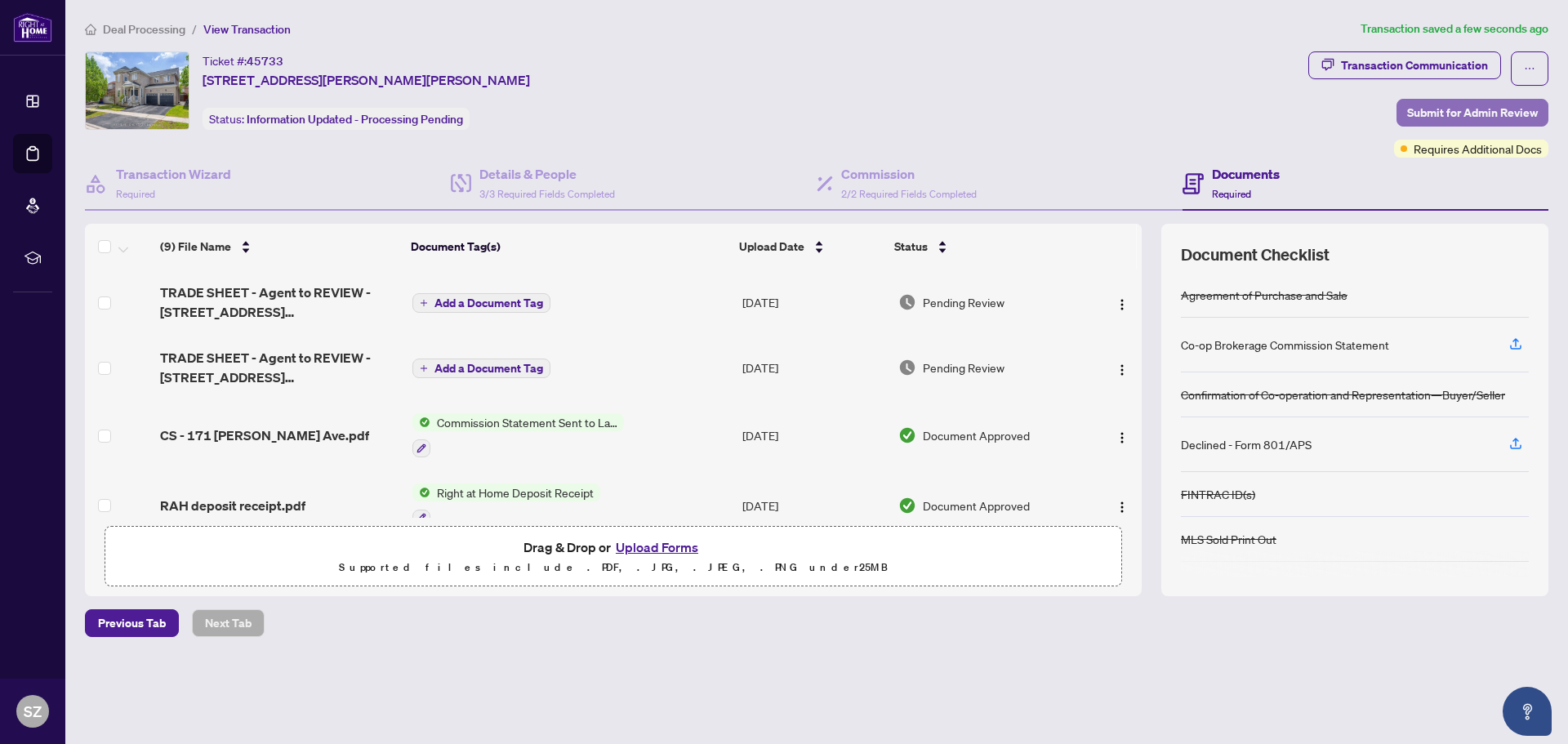
click at [1470, 107] on span "Submit for Admin Review" at bounding box center [1473, 112] width 131 height 27
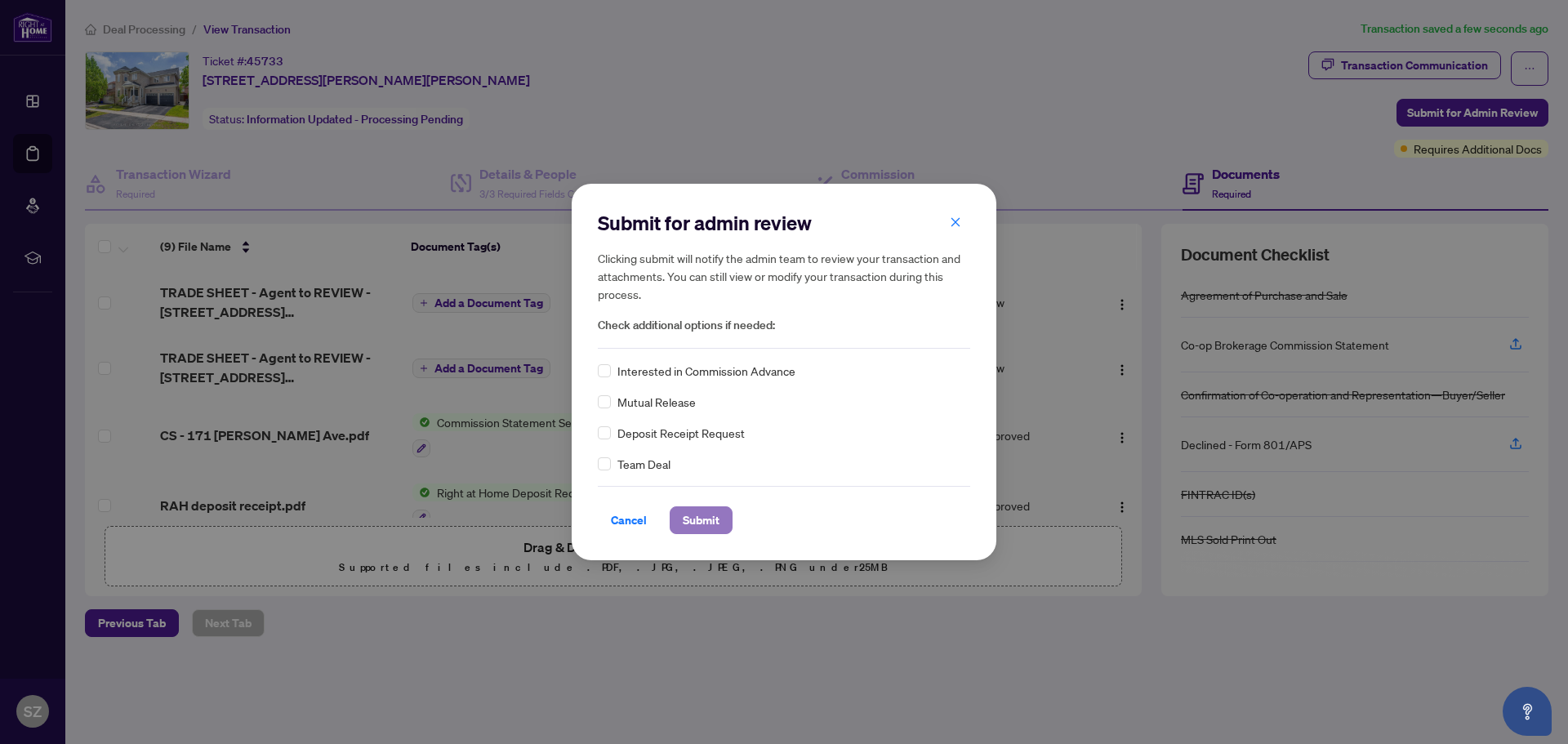
click at [724, 521] on button "Submit" at bounding box center [701, 520] width 63 height 27
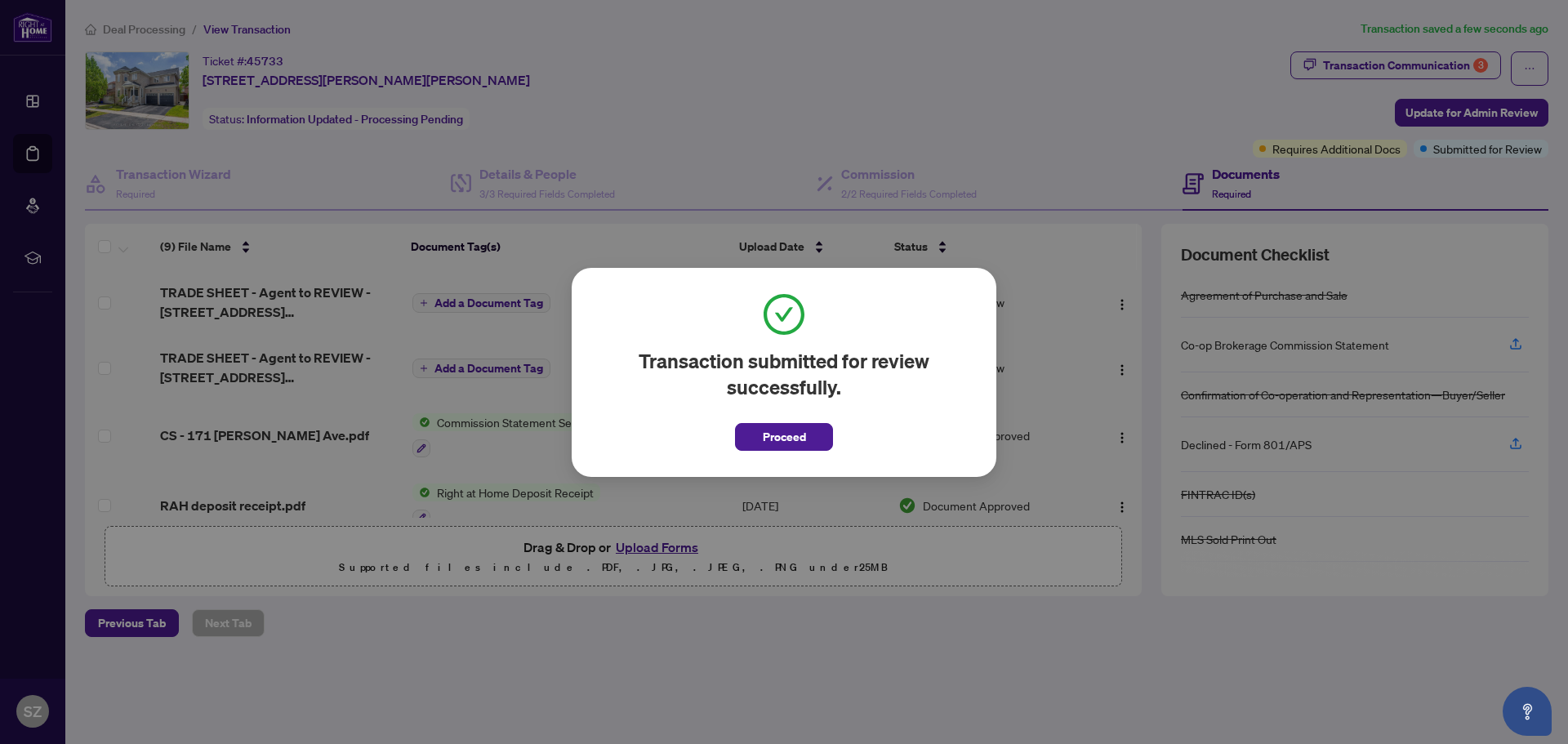
click at [786, 446] on span "Proceed" at bounding box center [784, 438] width 43 height 27
